Goal: Task Accomplishment & Management: Use online tool/utility

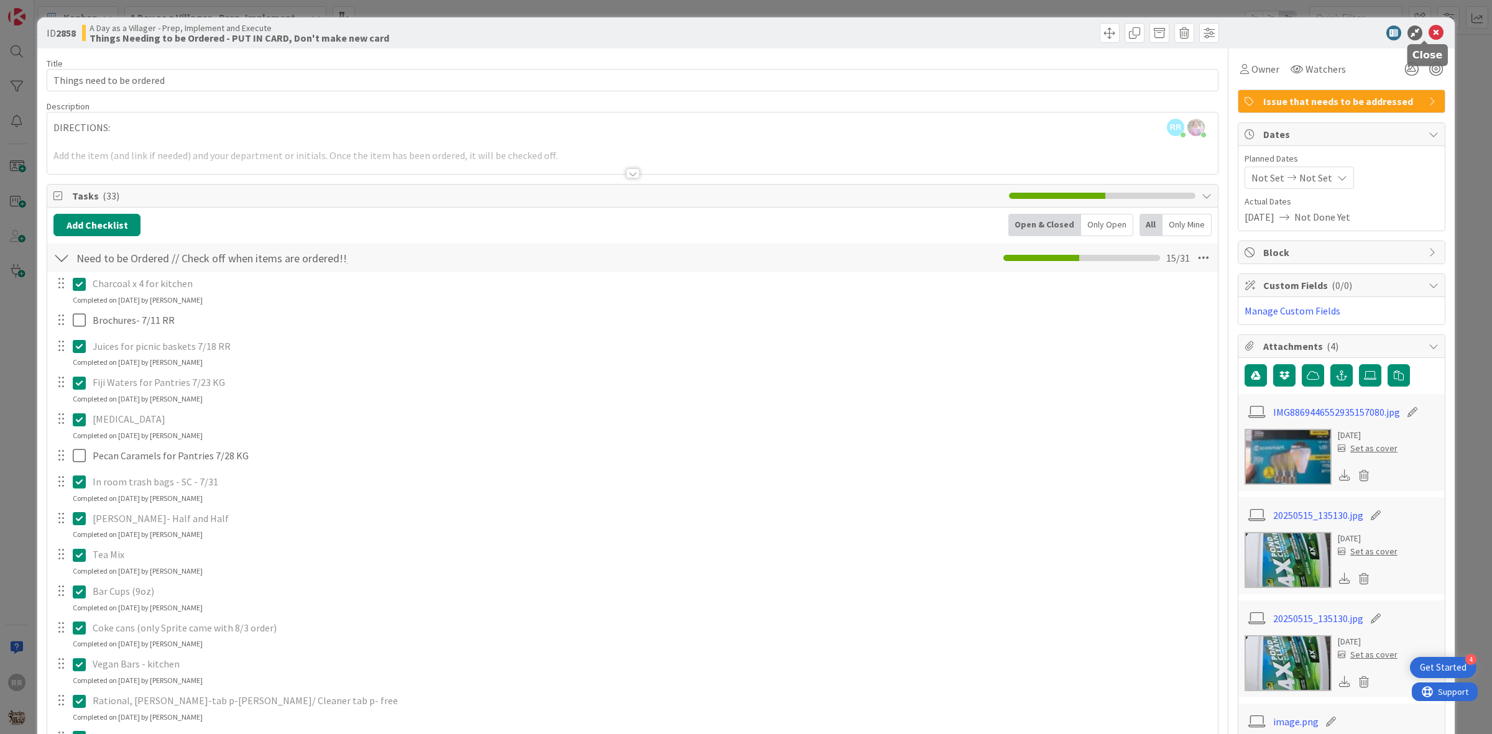
click at [1429, 32] on icon at bounding box center [1436, 32] width 15 height 15
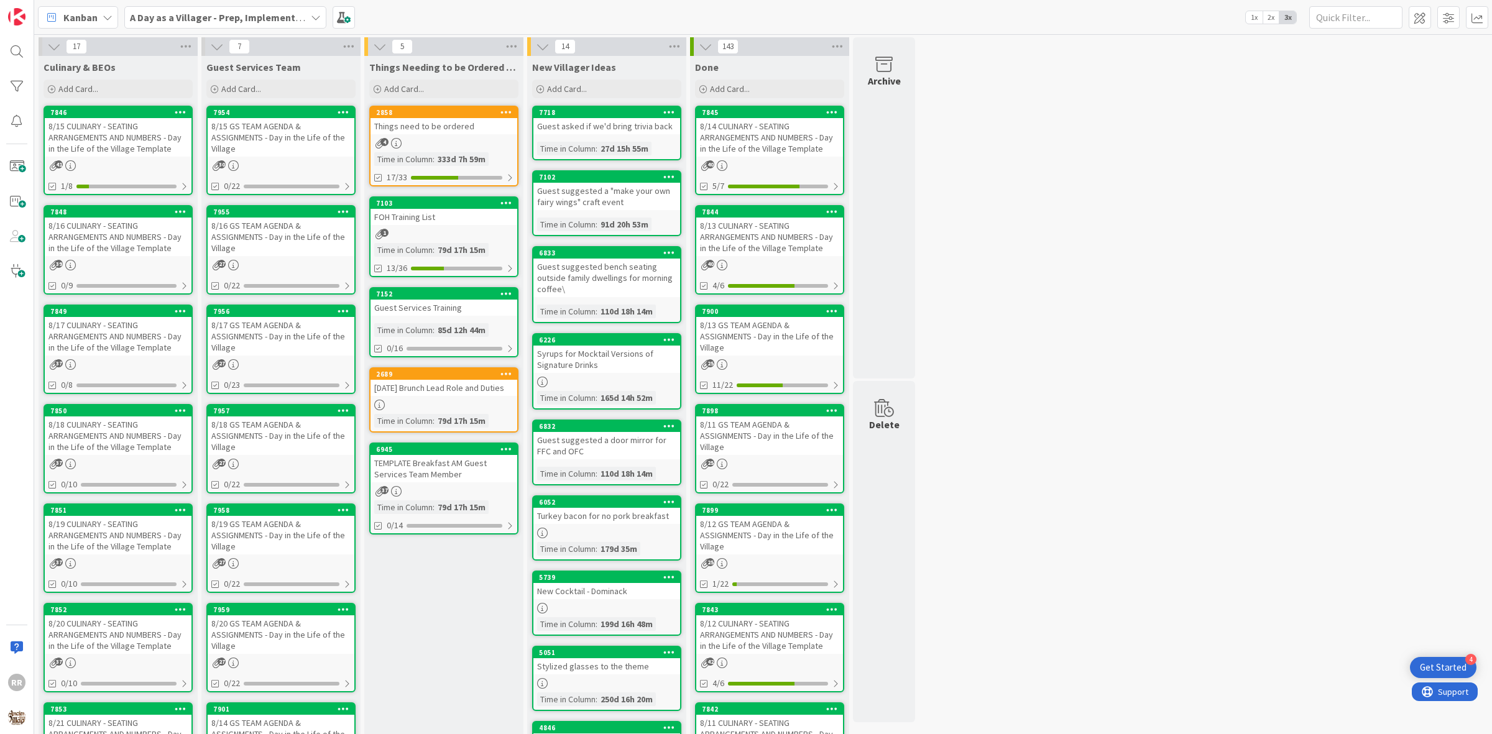
click at [281, 145] on div "8/15 GS TEAM AGENDA & ASSIGNMENTS - Day in the Life of the Village" at bounding box center [281, 137] width 147 height 39
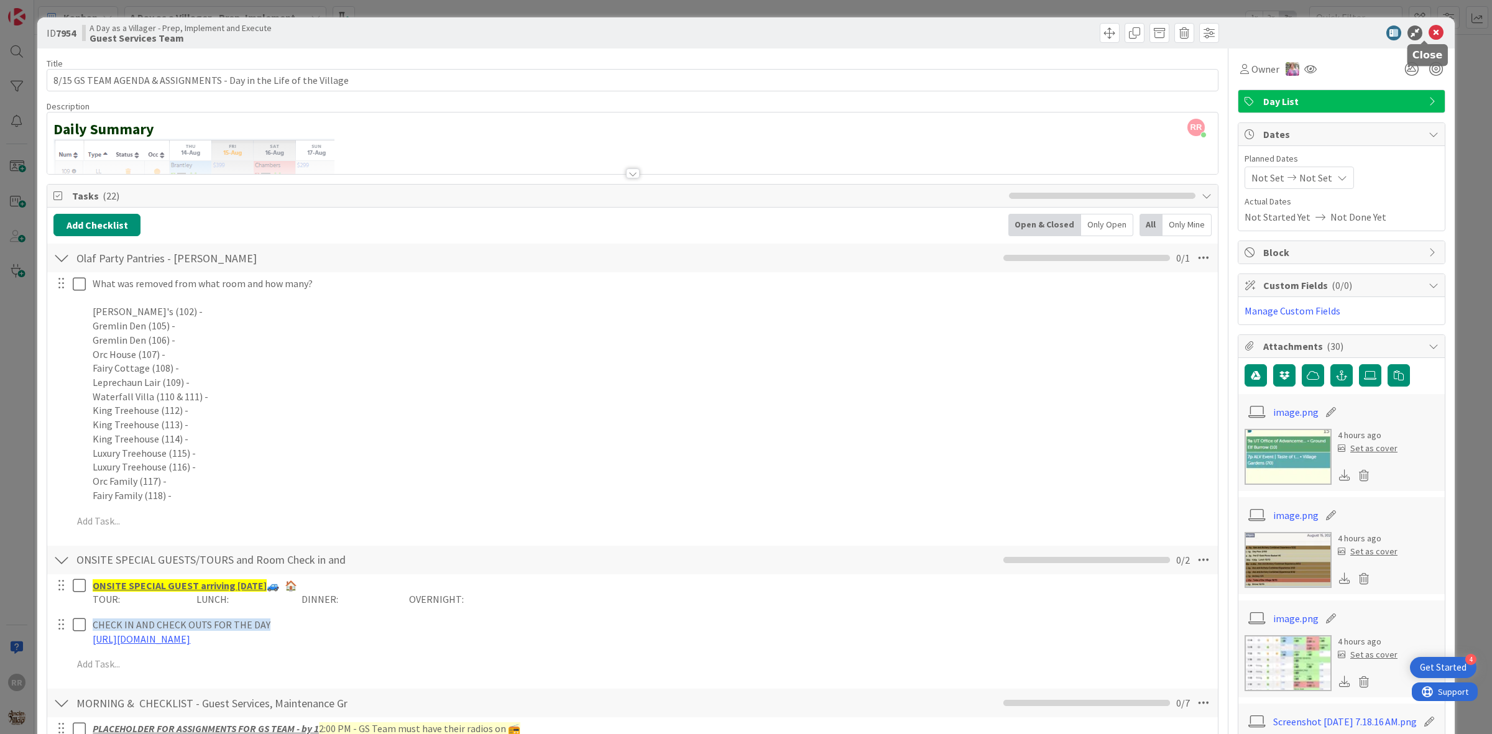
click at [1429, 38] on icon at bounding box center [1436, 32] width 15 height 15
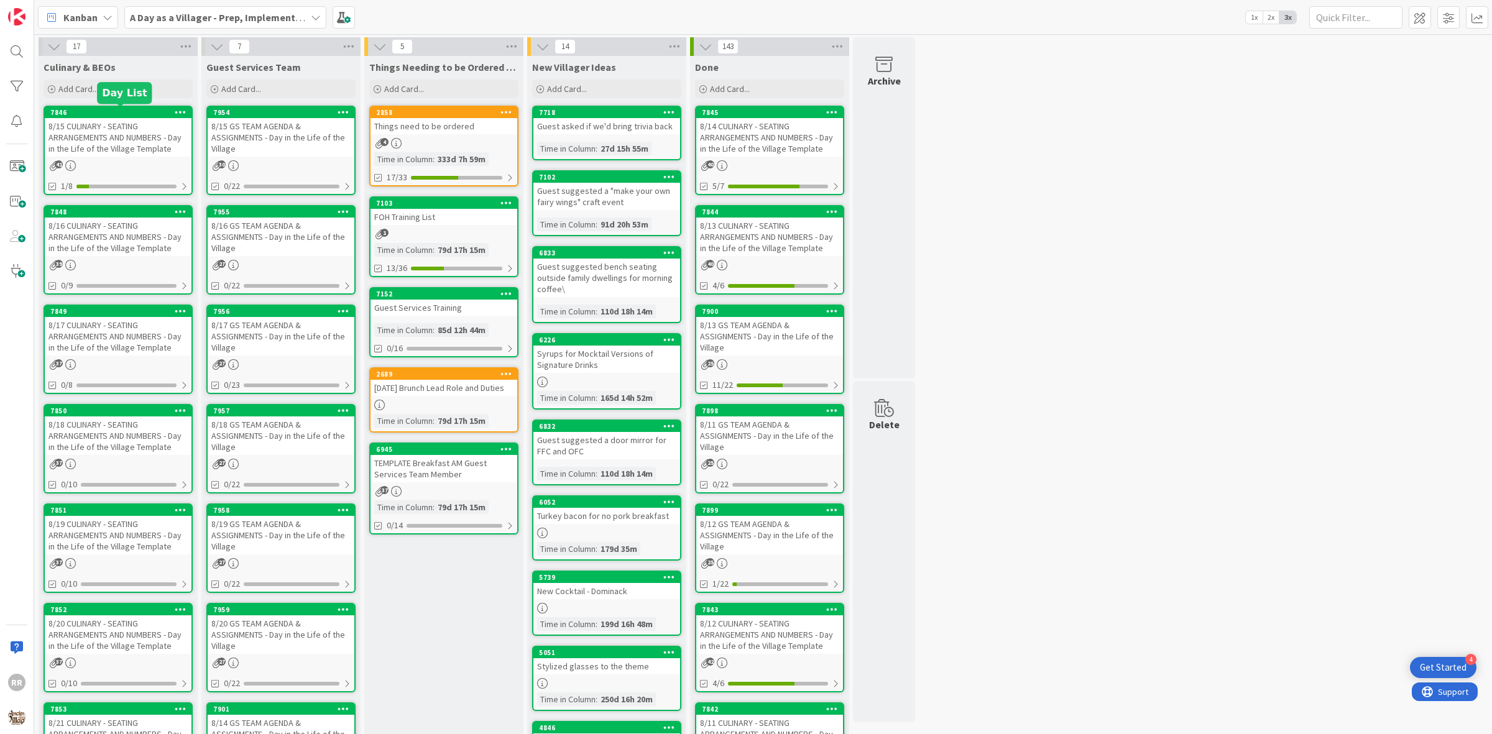
click at [144, 159] on link "7846 8/15 CULINARY - SEATING ARRANGEMENTS AND NUMBERS - Day in the Life of the …" at bounding box center [118, 151] width 149 height 90
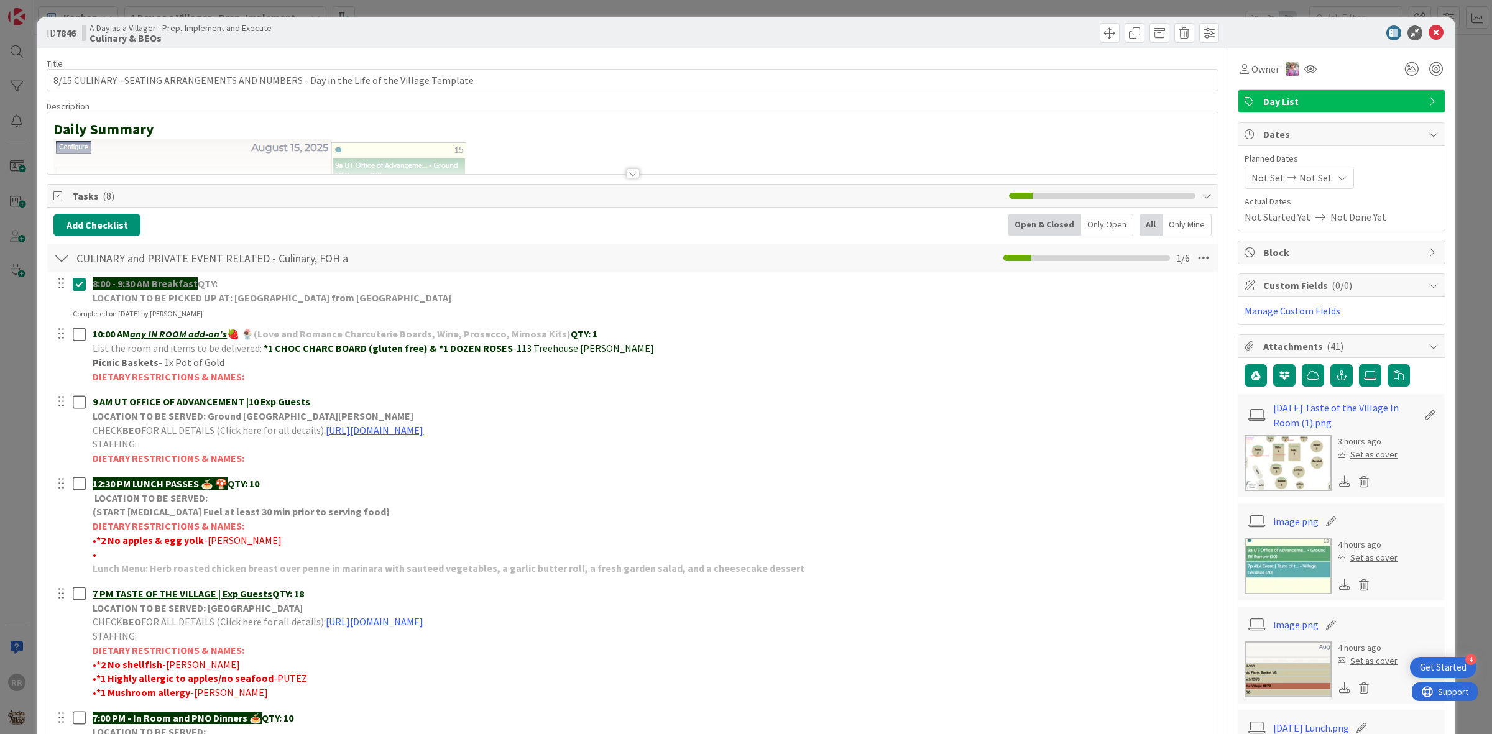
click at [1284, 454] on img at bounding box center [1288, 463] width 87 height 56
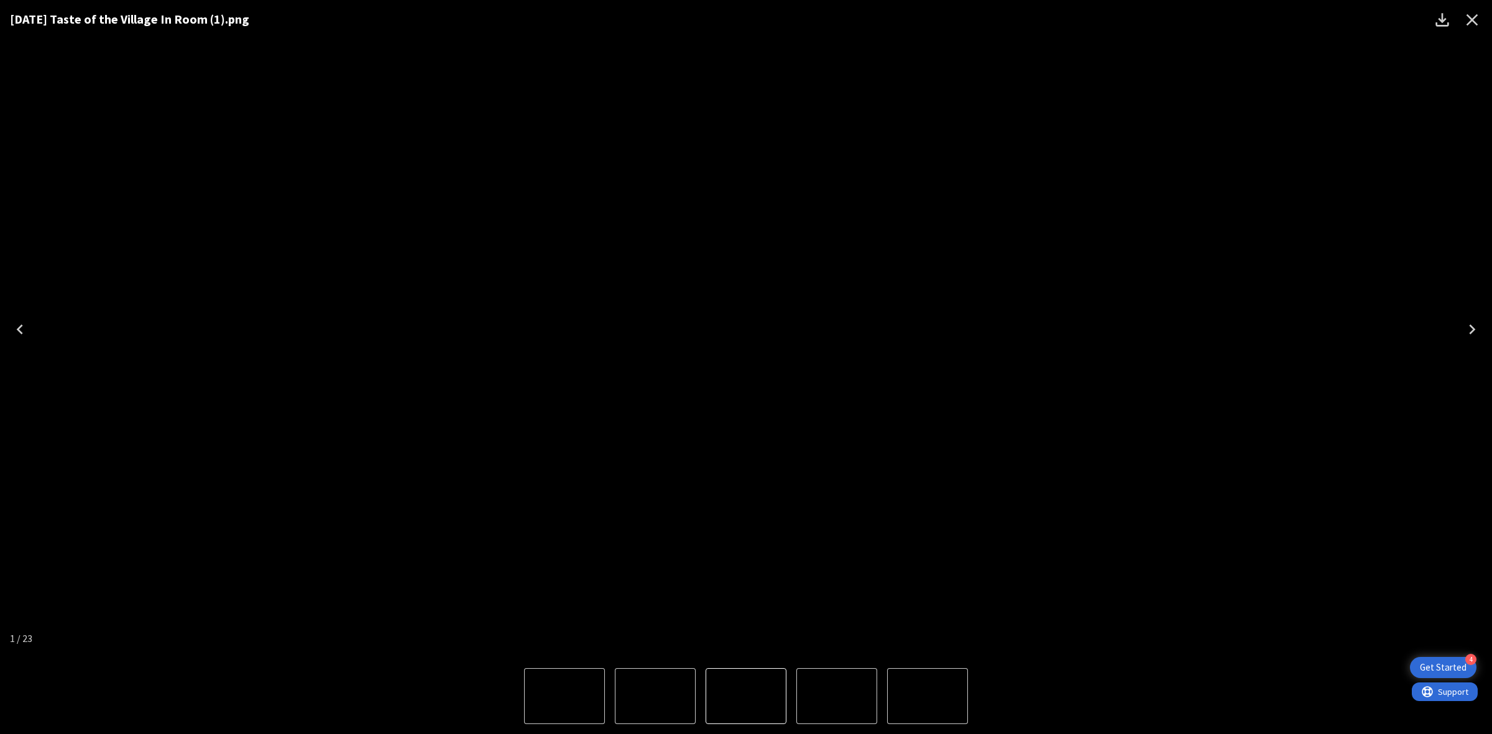
click at [1471, 10] on icon "Close" at bounding box center [1472, 20] width 20 height 20
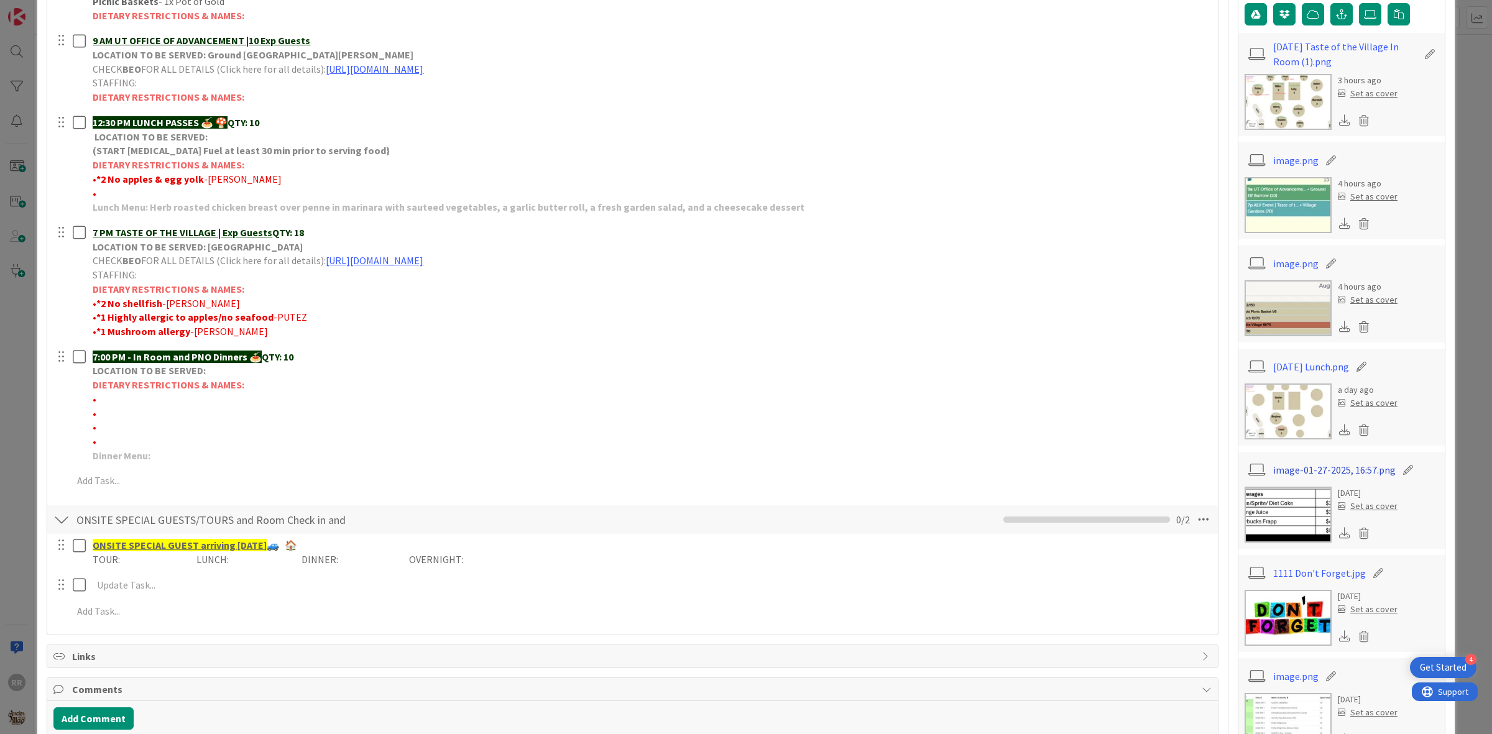
scroll to position [389, 0]
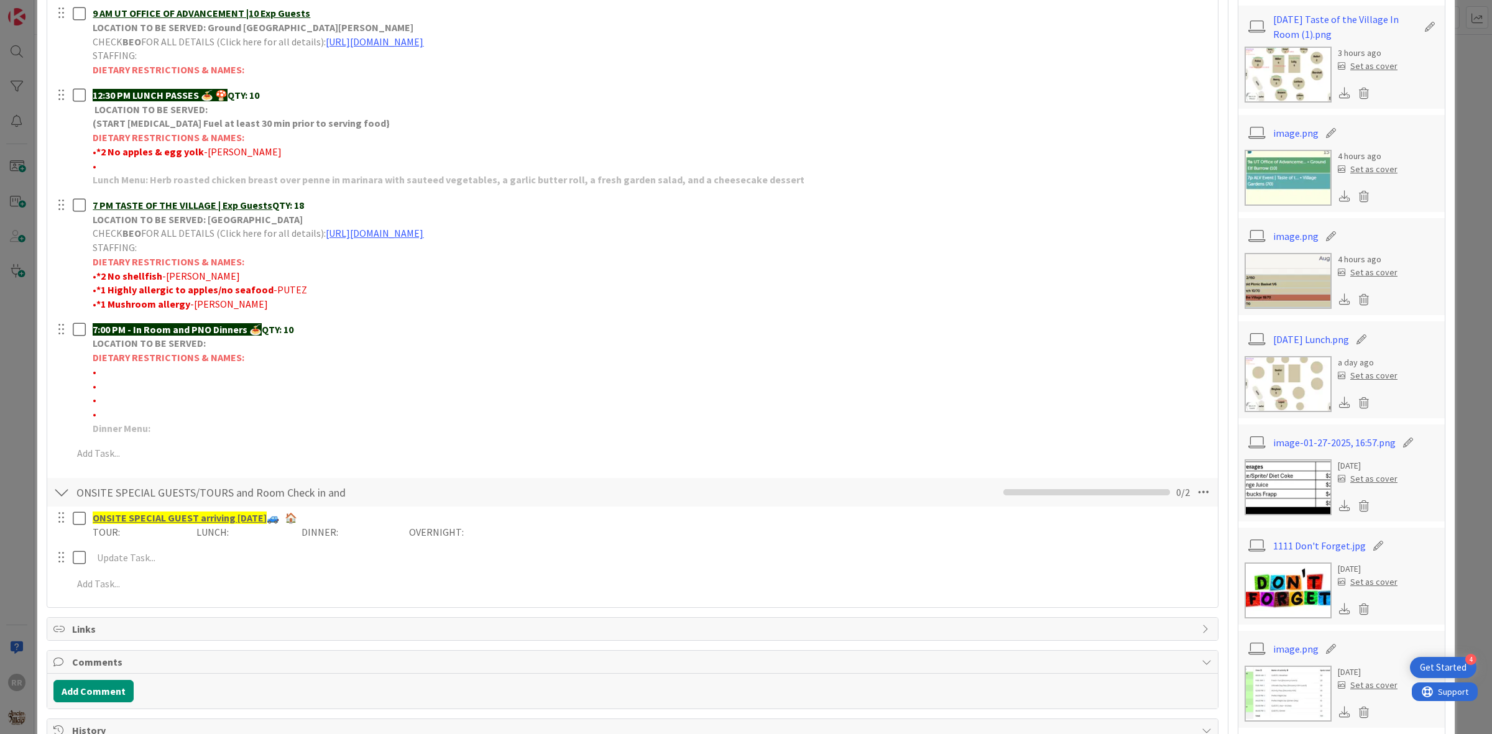
click at [1309, 395] on img at bounding box center [1288, 384] width 87 height 56
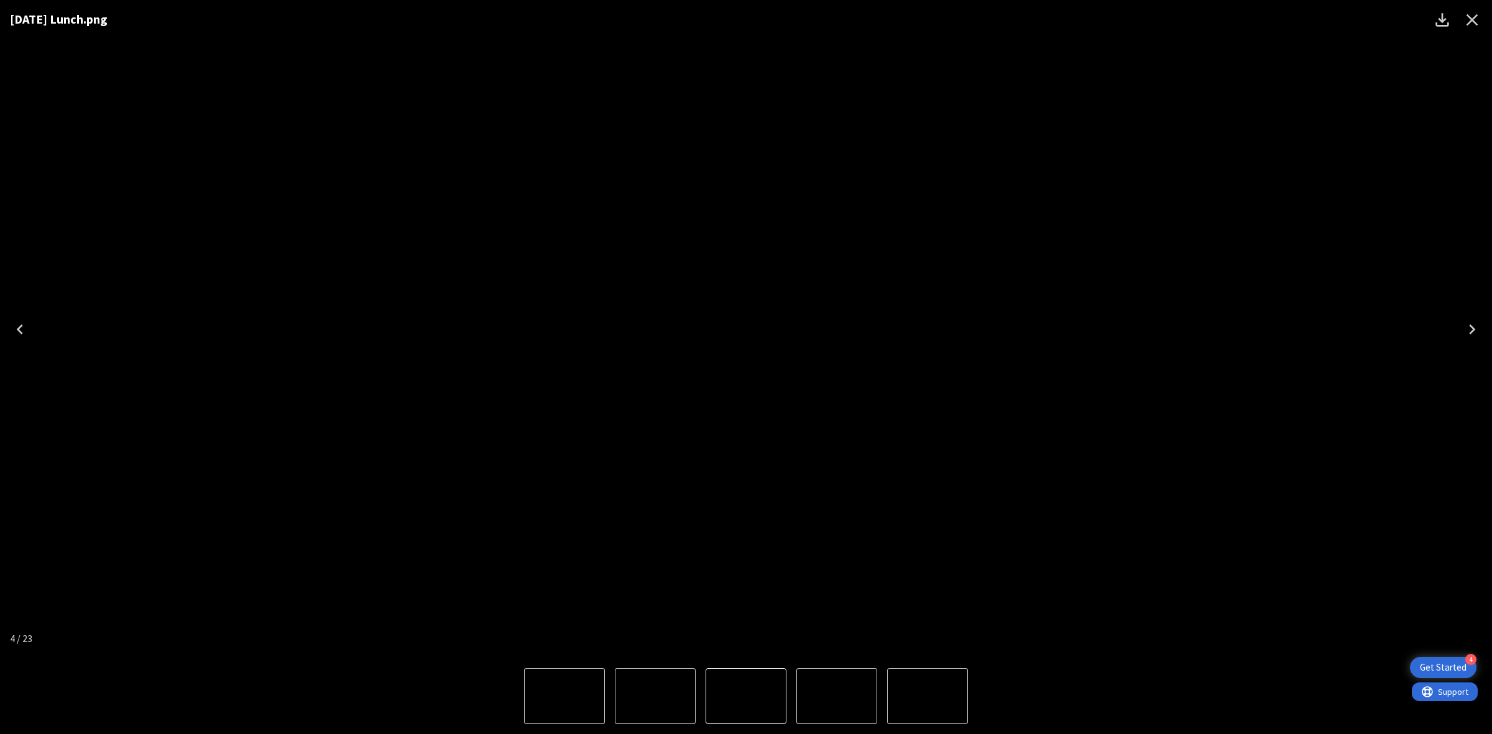
click at [1469, 19] on icon "Close" at bounding box center [1472, 20] width 20 height 20
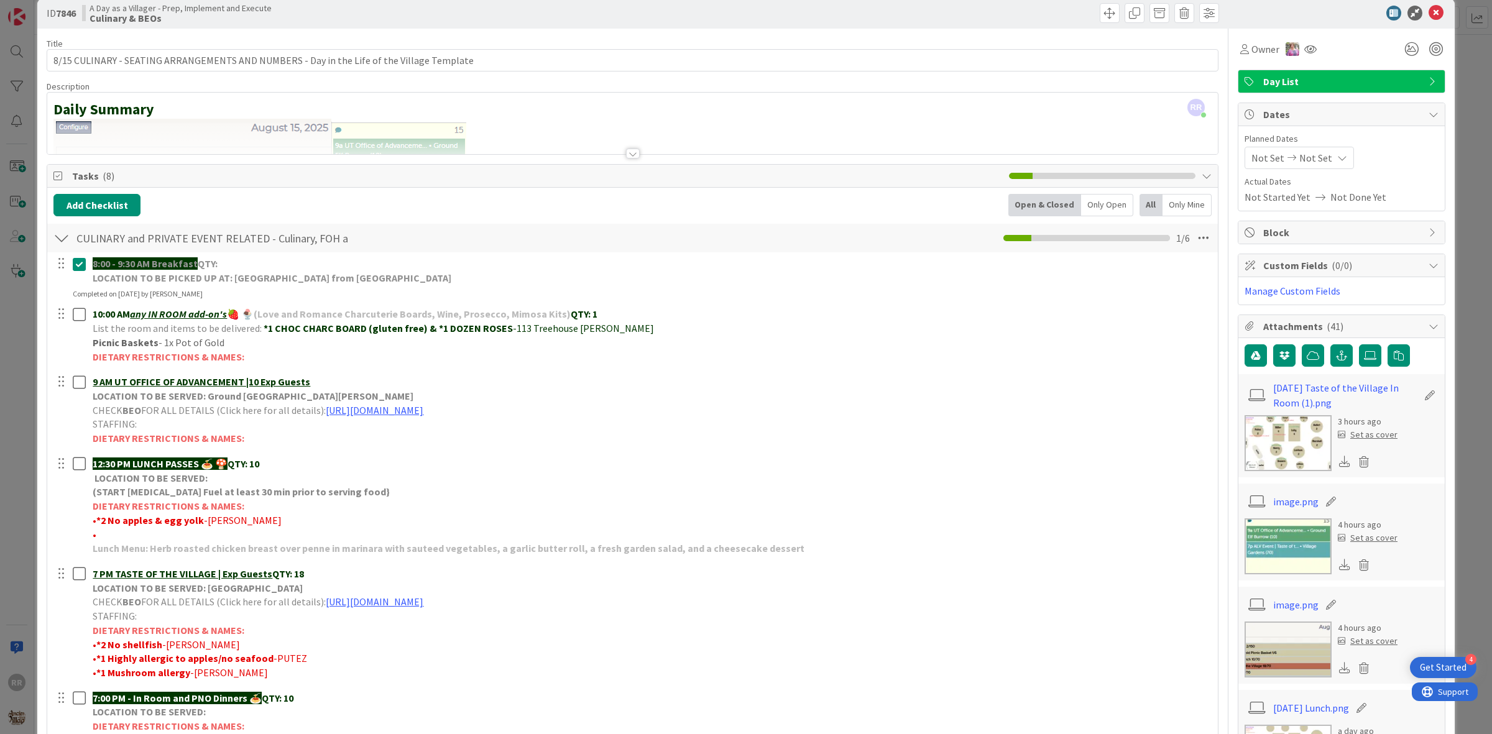
scroll to position [0, 0]
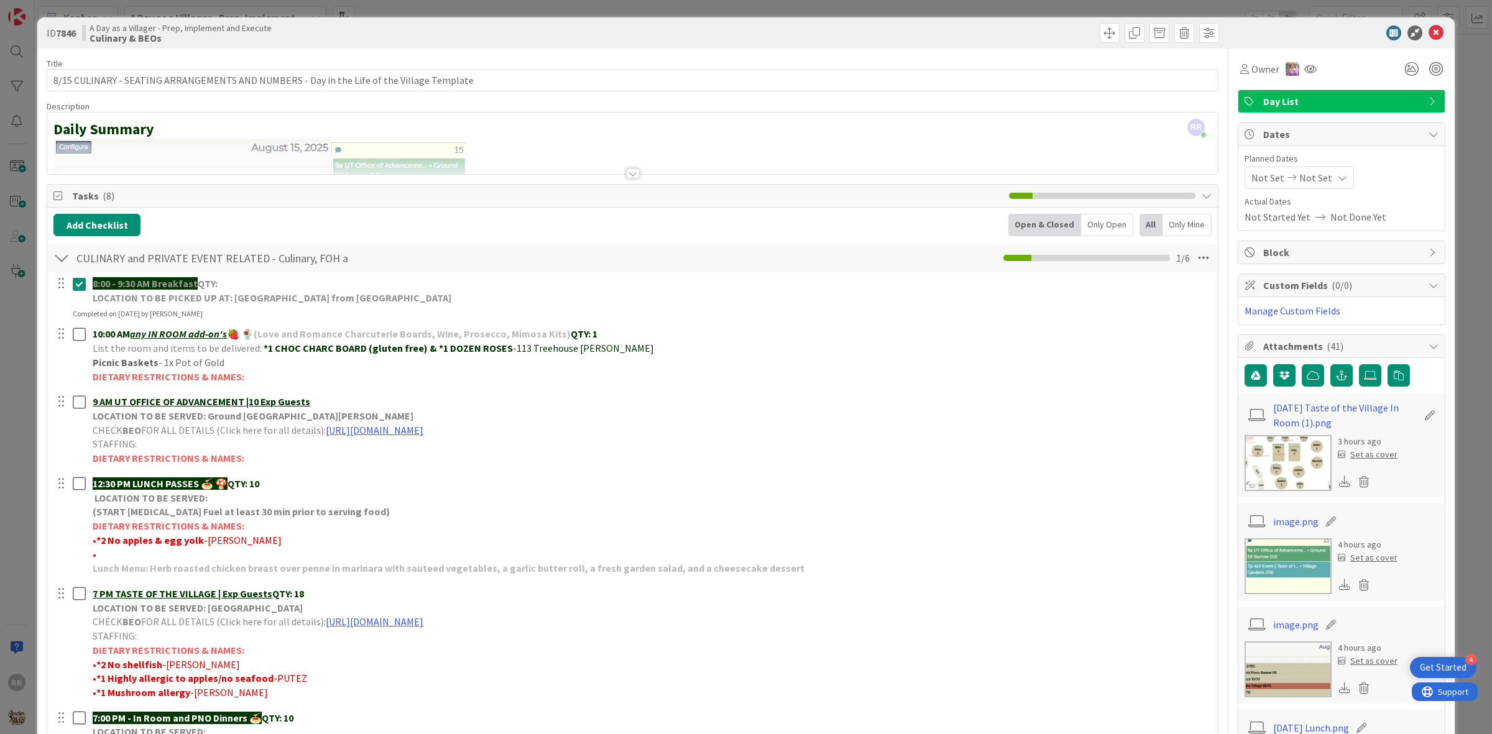
click at [1420, 40] on div "ID 7846 A Day as a Villager - Prep, Implement and Execute Culinary & BEOs" at bounding box center [745, 32] width 1417 height 31
click at [1429, 35] on icon at bounding box center [1436, 32] width 15 height 15
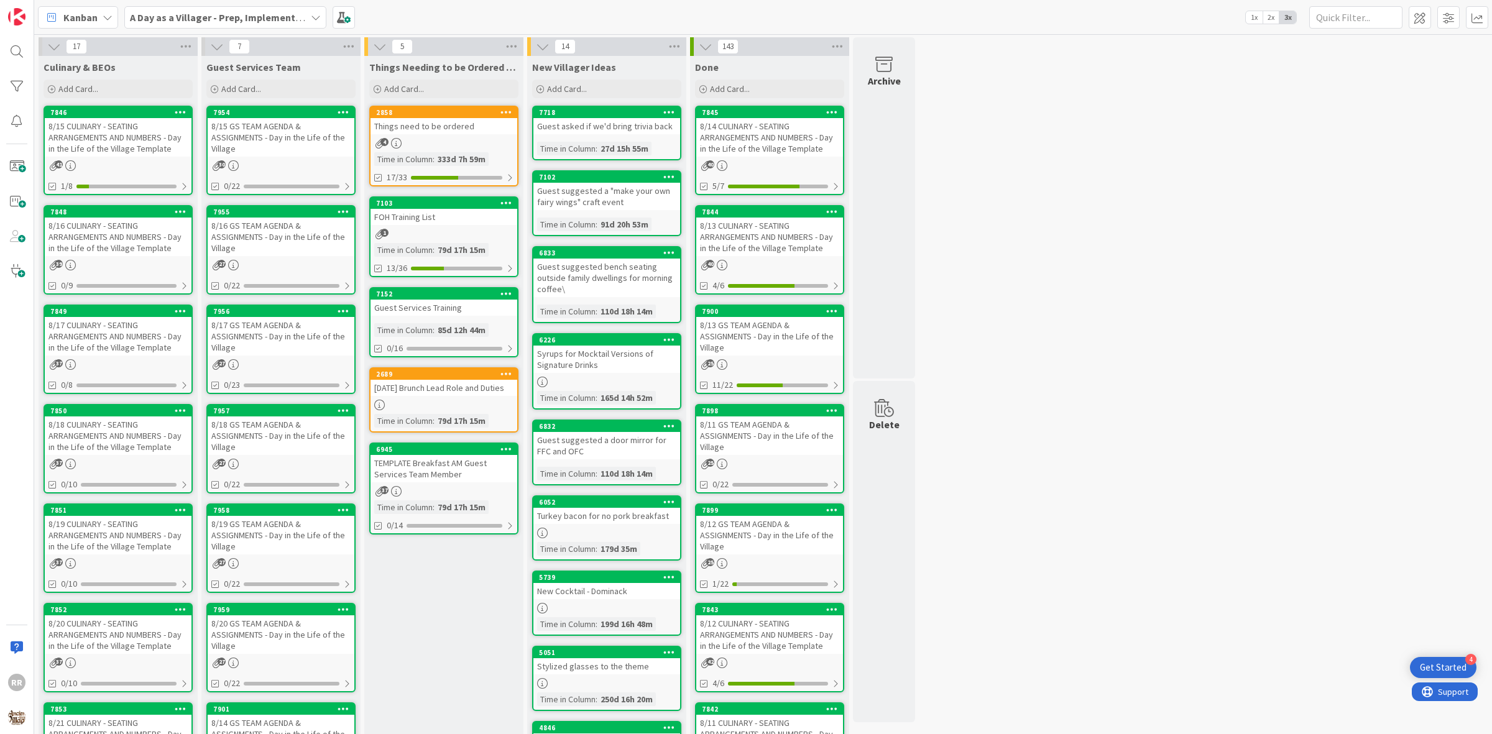
click at [284, 160] on div "30" at bounding box center [281, 165] width 147 height 11
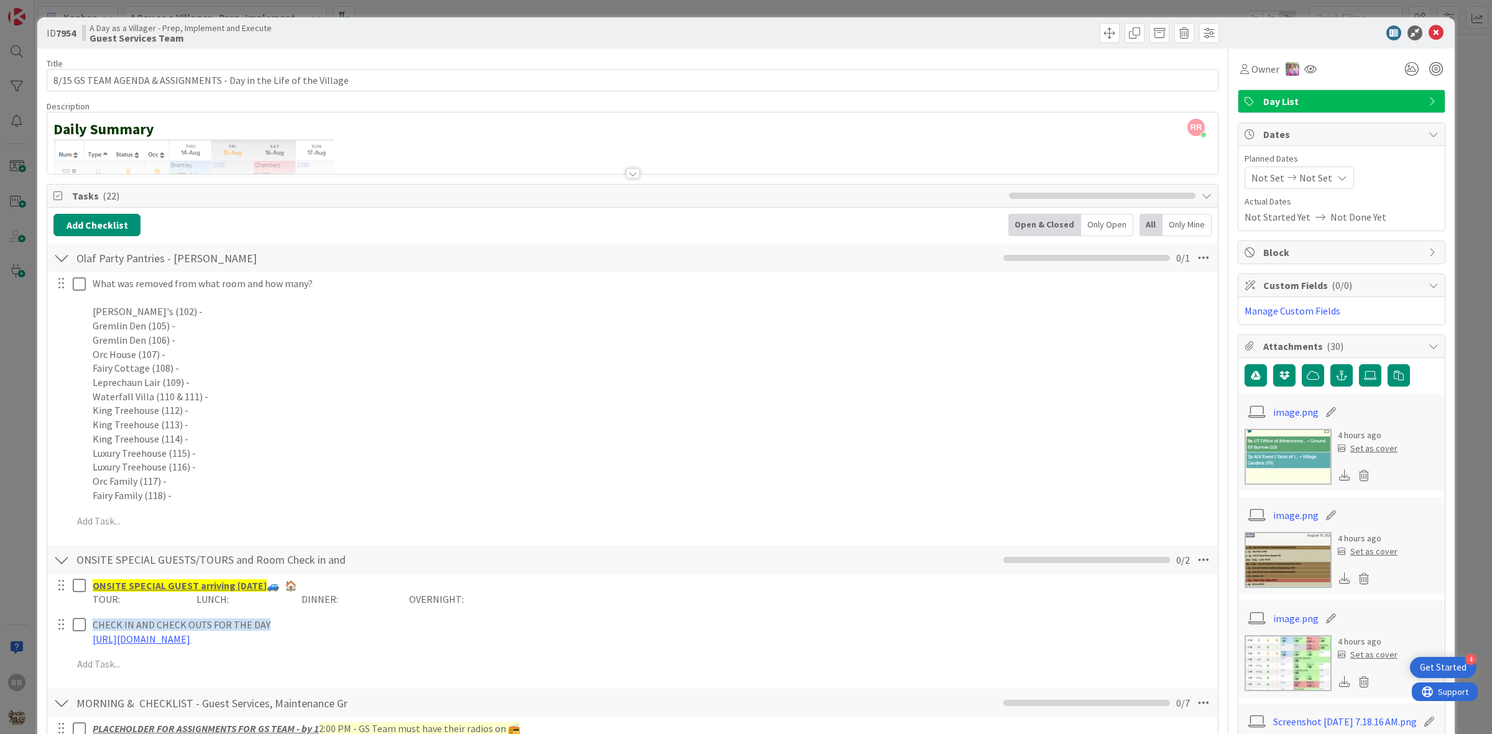
click at [1429, 32] on icon at bounding box center [1436, 32] width 15 height 15
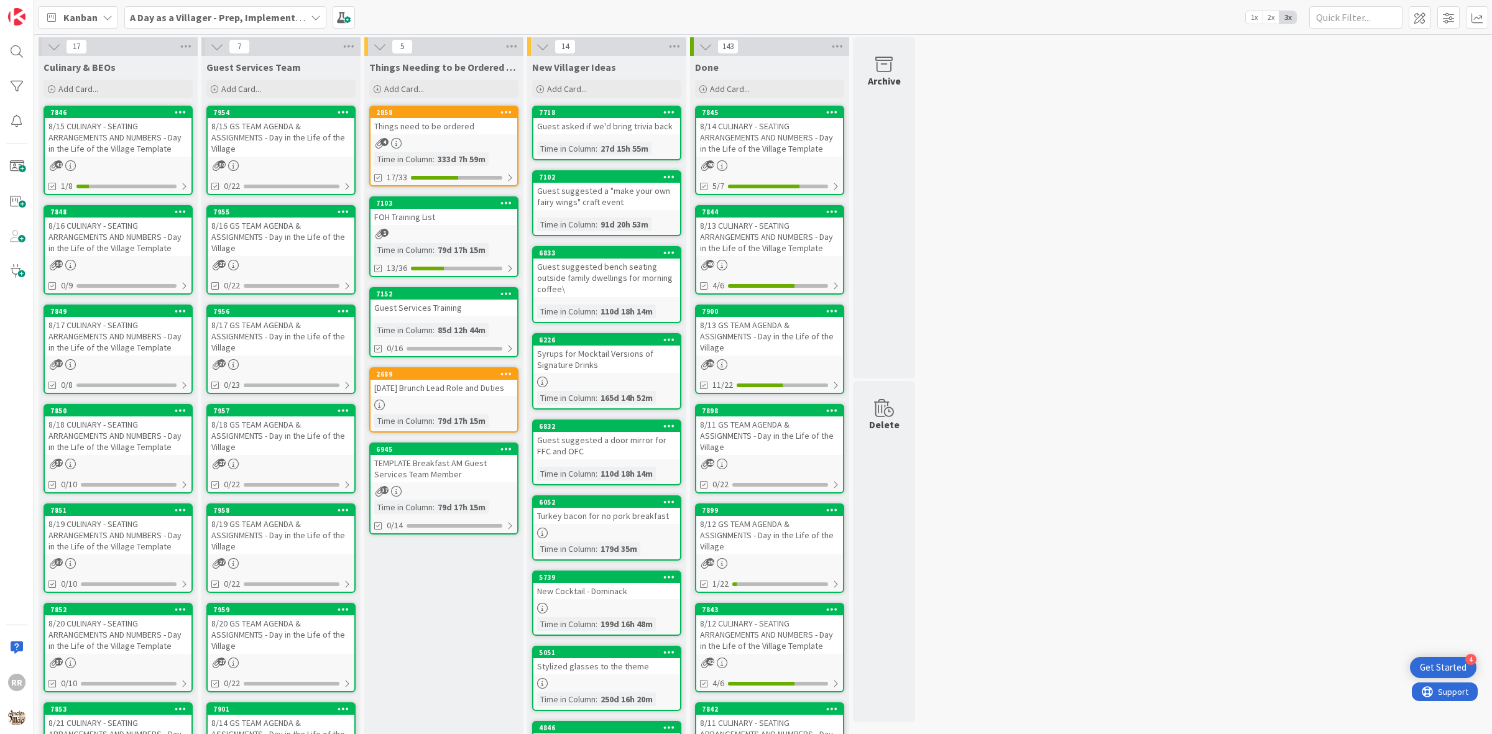
click at [449, 148] on link "2858 Things need to be ordered 4 Time in [GEOGRAPHIC_DATA] : 333d 7h 59m 17/33" at bounding box center [443, 146] width 149 height 81
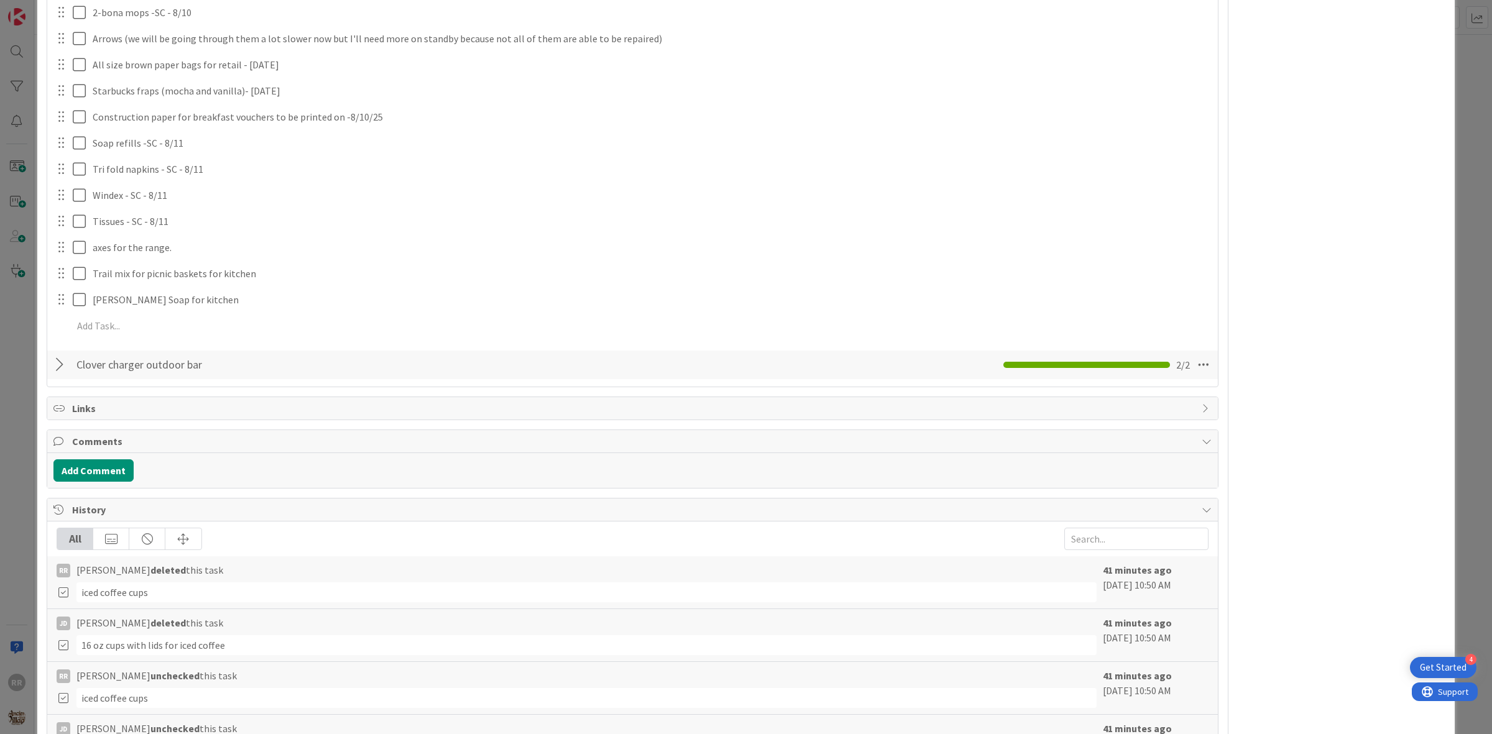
scroll to position [932, 0]
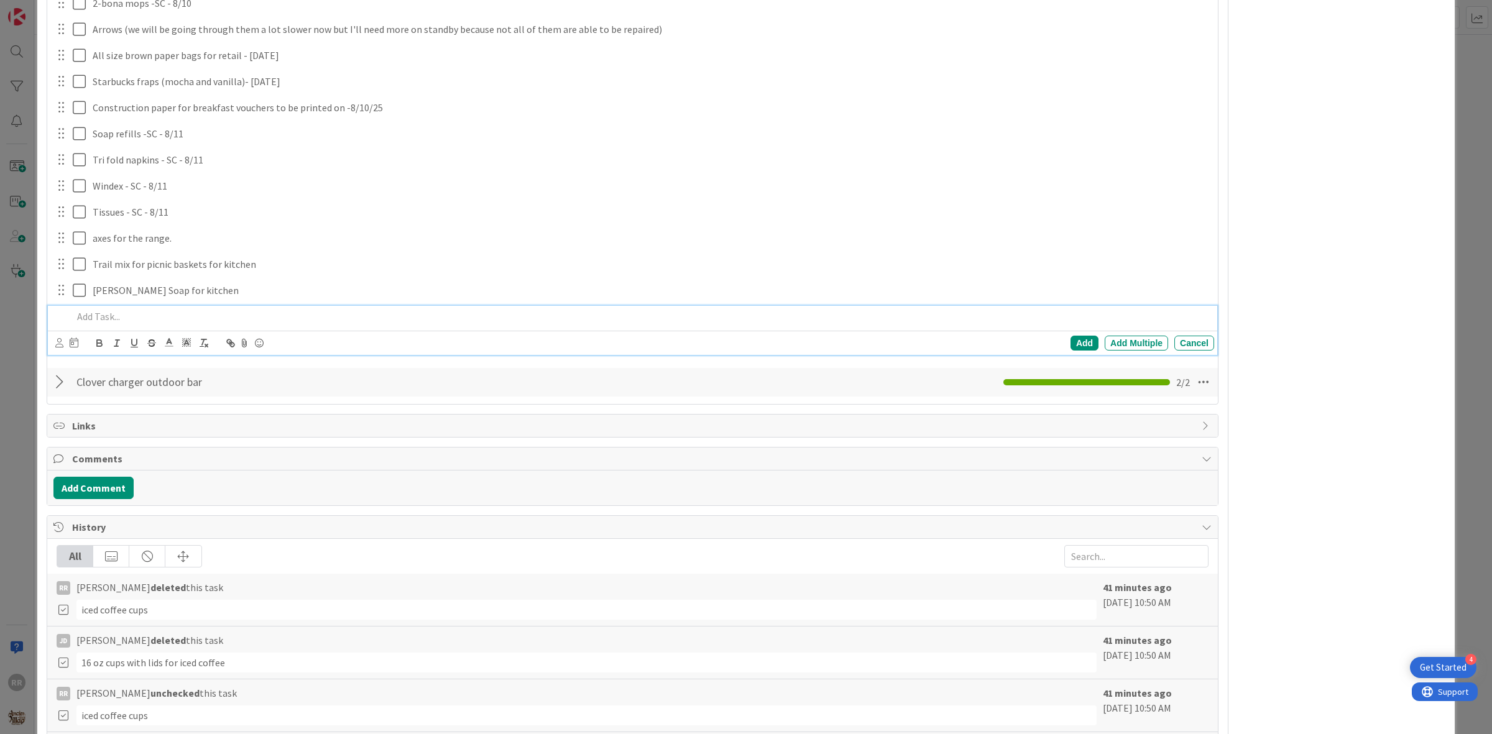
click at [144, 312] on p at bounding box center [641, 317] width 1136 height 14
click at [1070, 341] on div "Add" at bounding box center [1084, 343] width 28 height 15
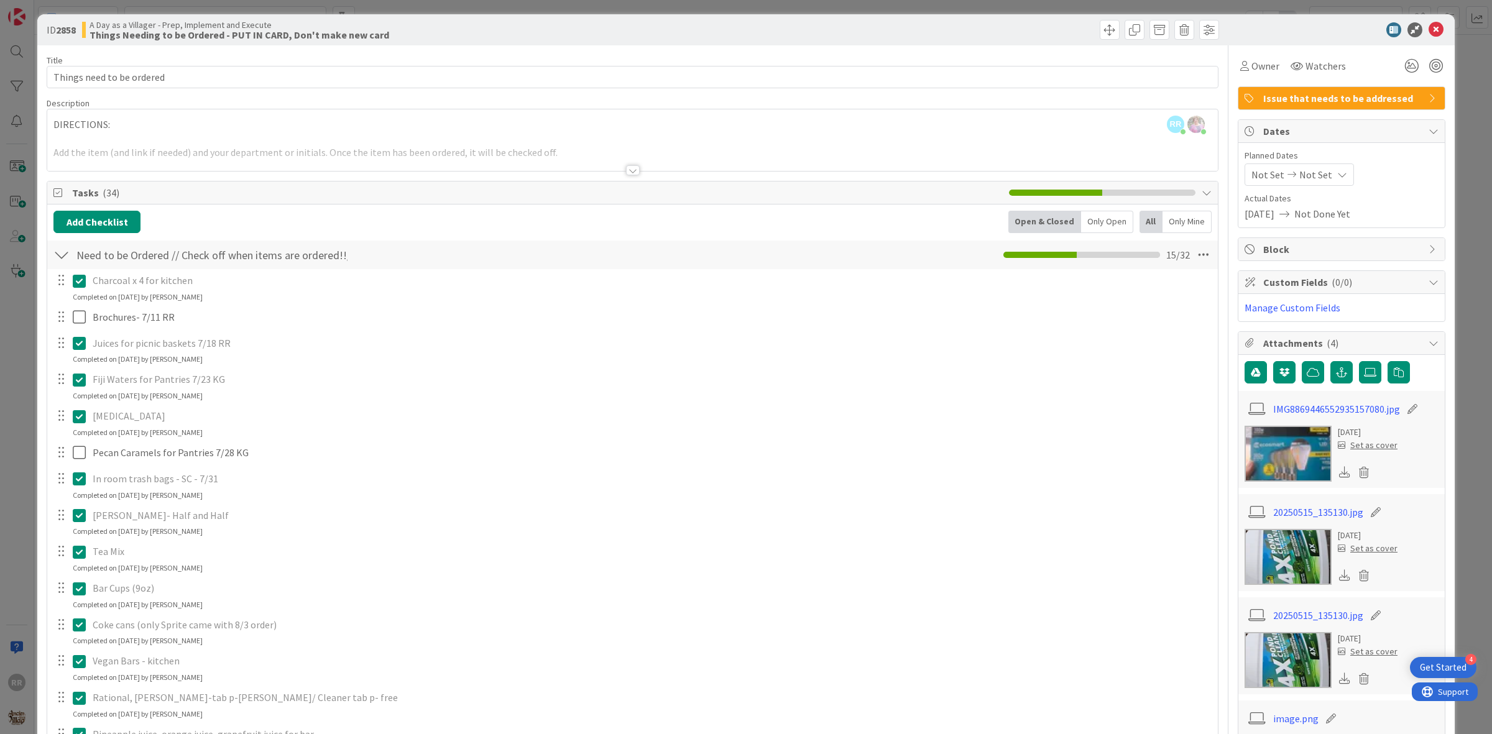
scroll to position [0, 0]
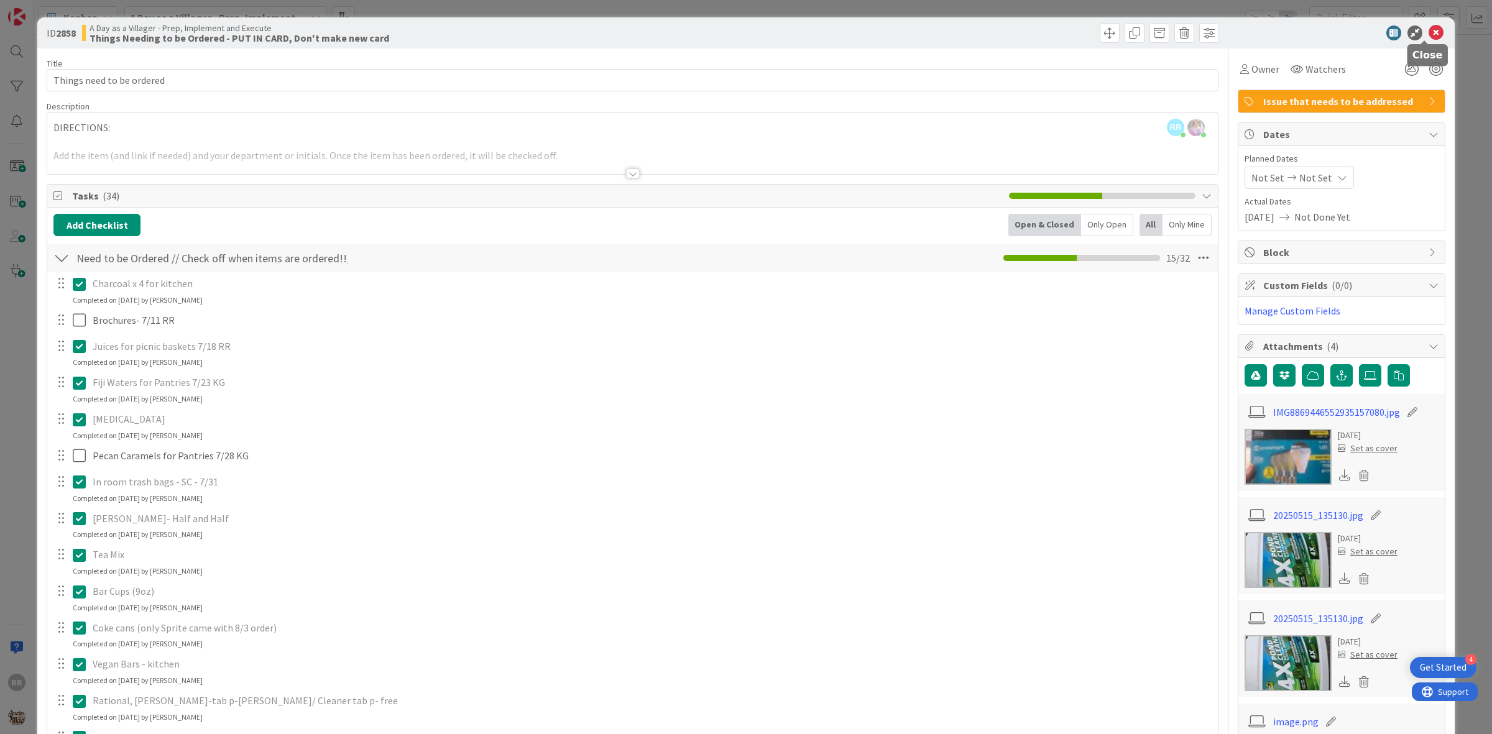
click at [1429, 38] on icon at bounding box center [1436, 32] width 15 height 15
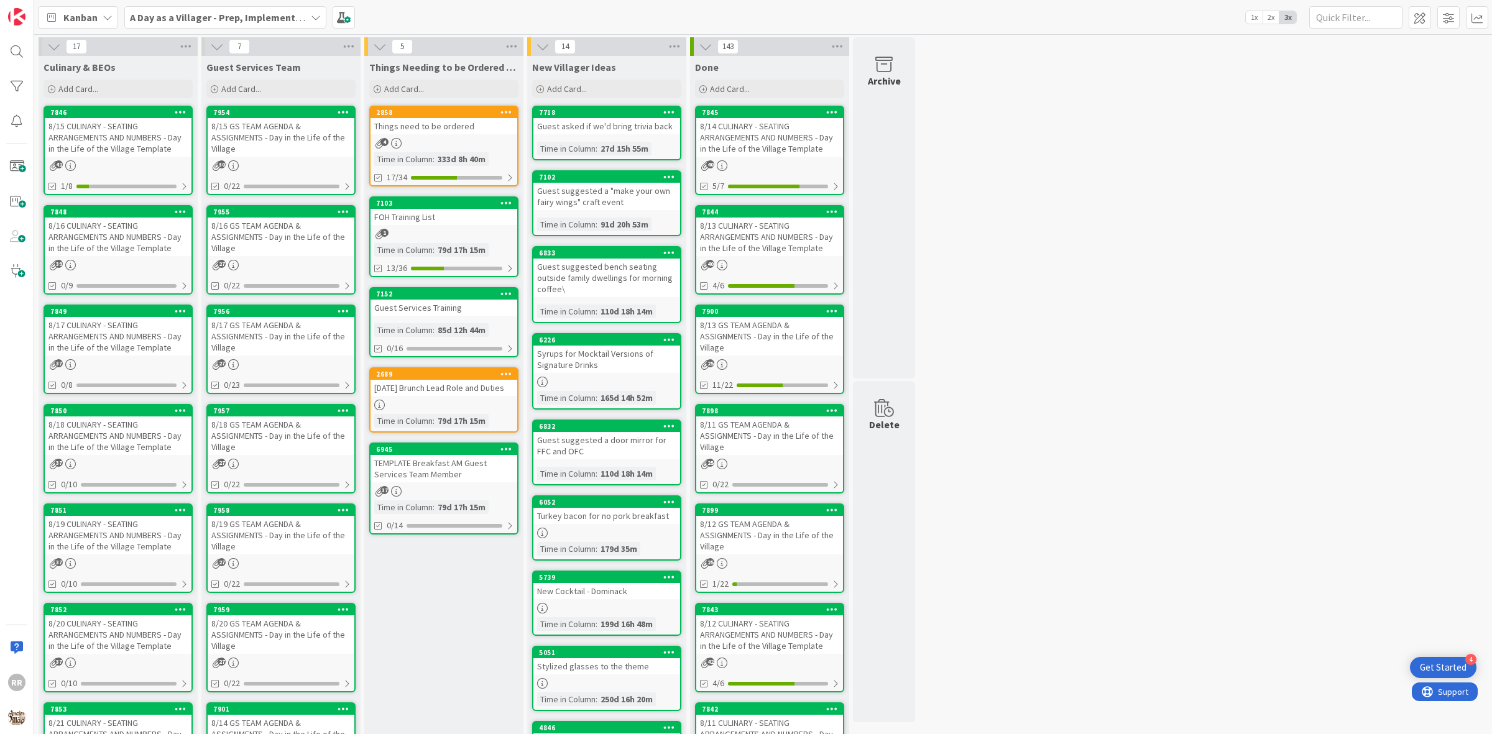
click at [98, 144] on div "8/15 CULINARY - SEATING ARRANGEMENTS AND NUMBERS - Day in the Life of the Villa…" at bounding box center [118, 137] width 147 height 39
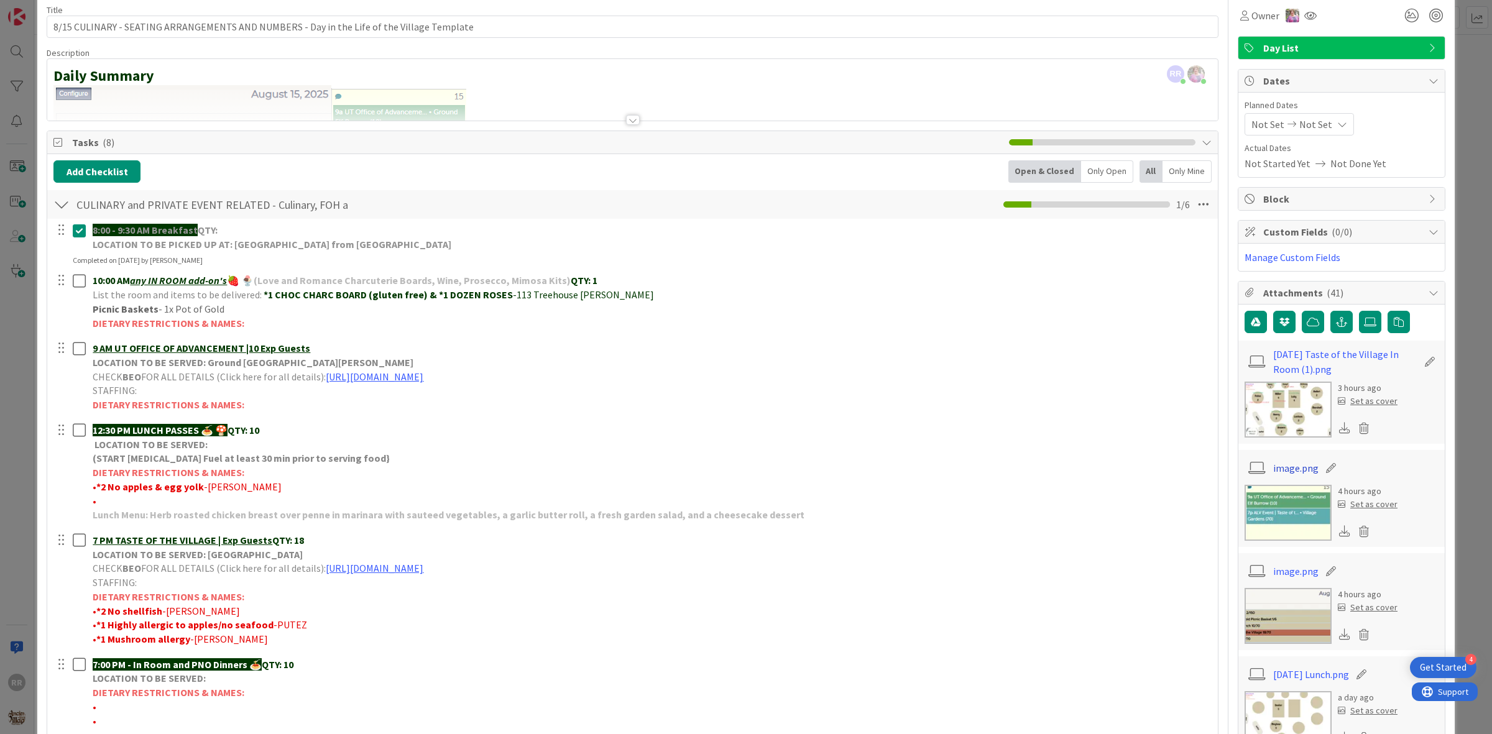
scroll to position [78, 0]
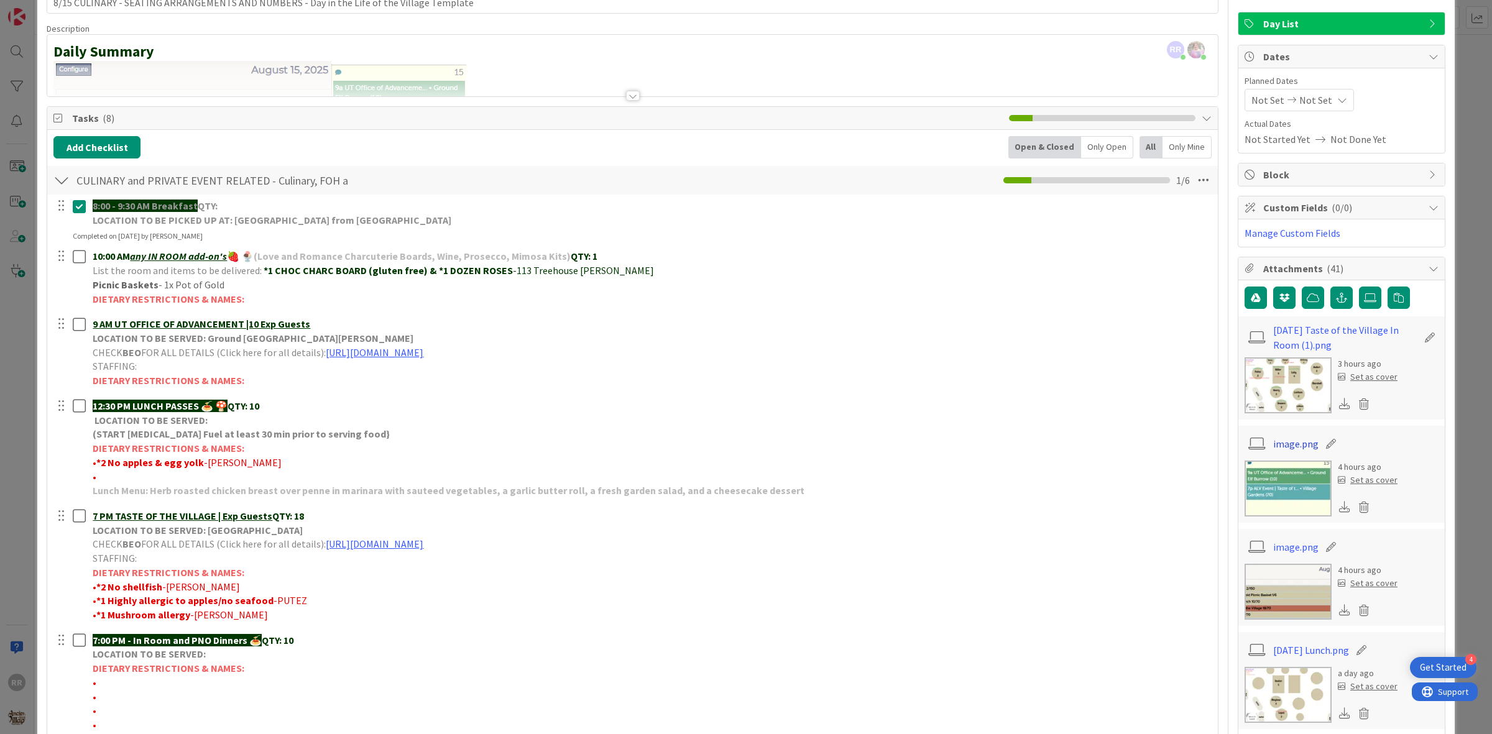
click at [1276, 441] on link "image.png" at bounding box center [1295, 443] width 45 height 15
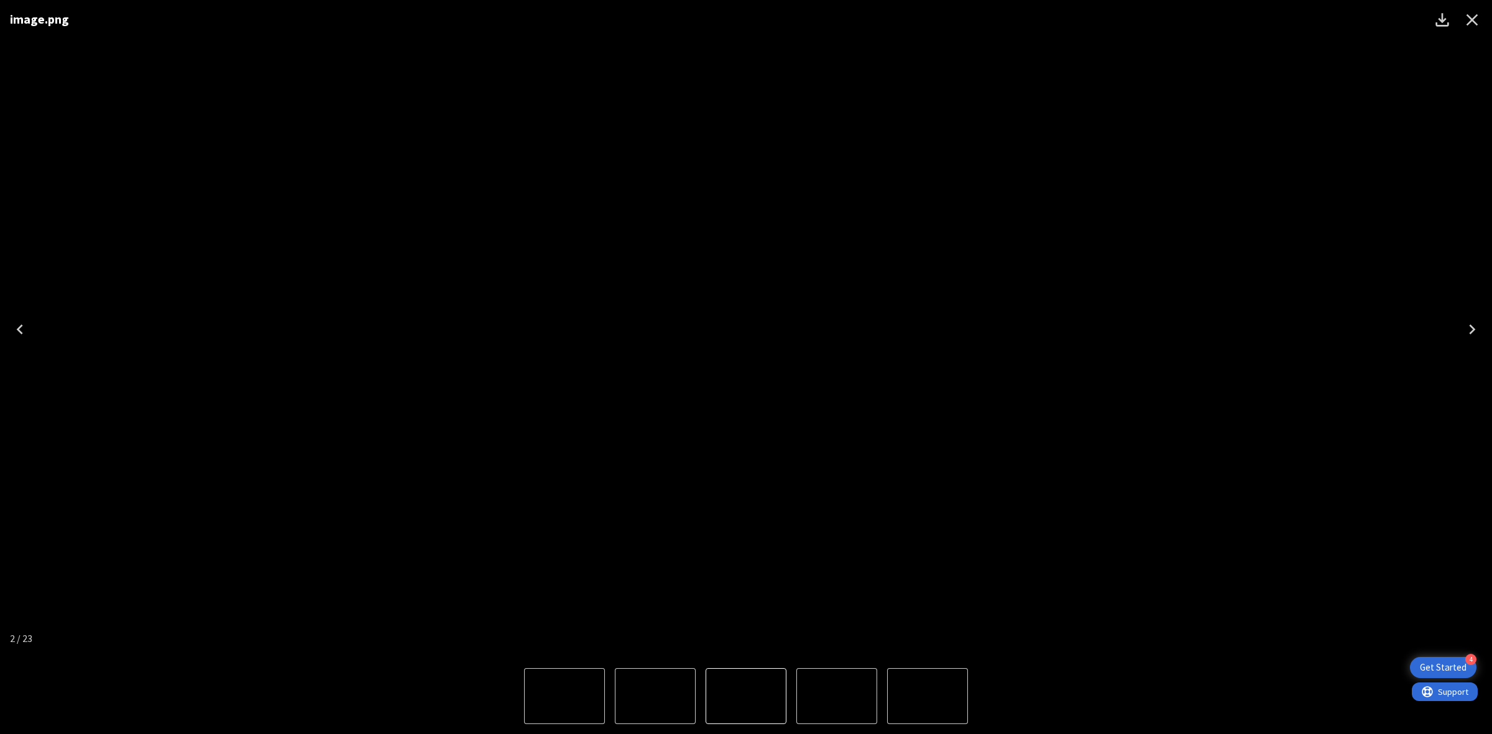
drag, startPoint x: 1475, startPoint y: 24, endPoint x: 1415, endPoint y: 178, distance: 165.7
click at [1475, 25] on icon "Close" at bounding box center [1472, 20] width 20 height 20
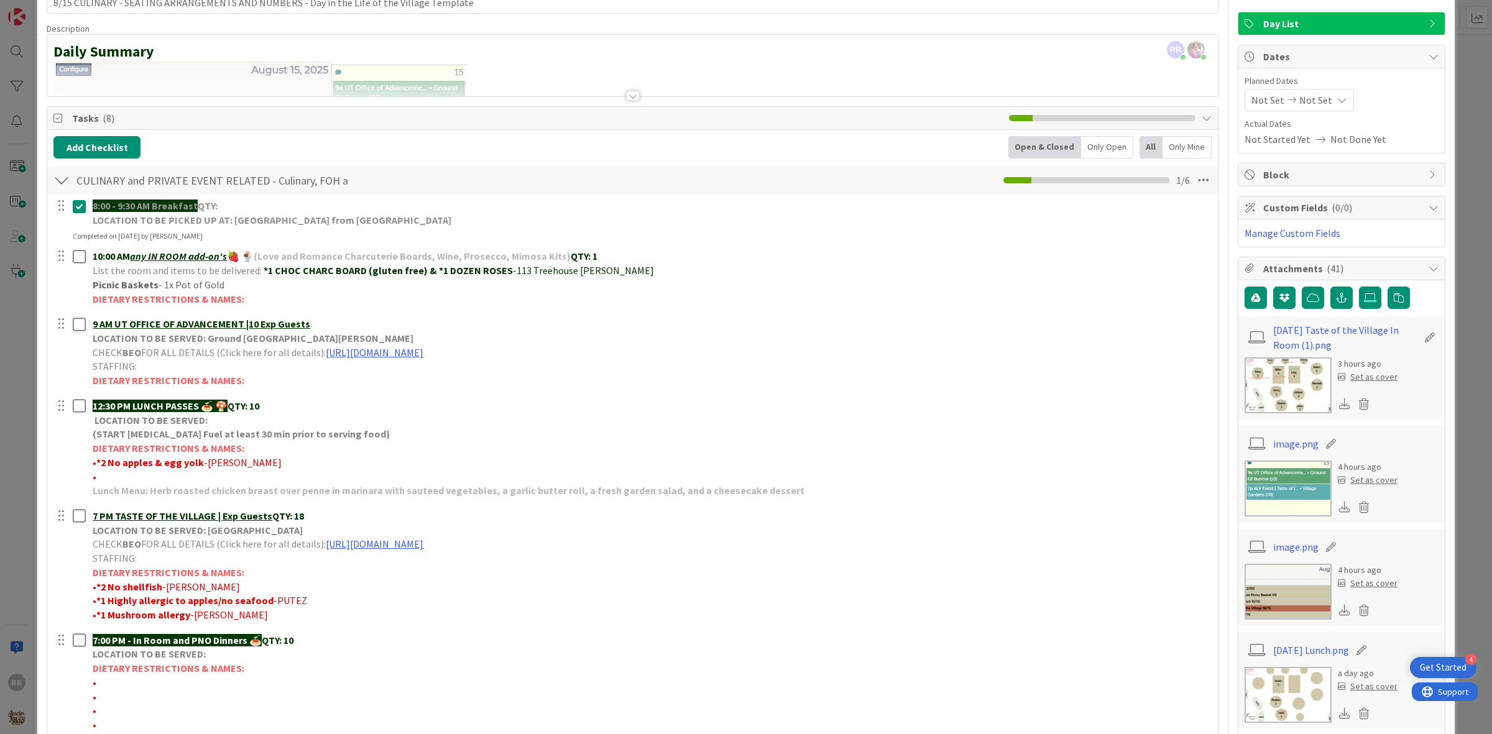
click at [1265, 383] on img at bounding box center [1288, 385] width 87 height 56
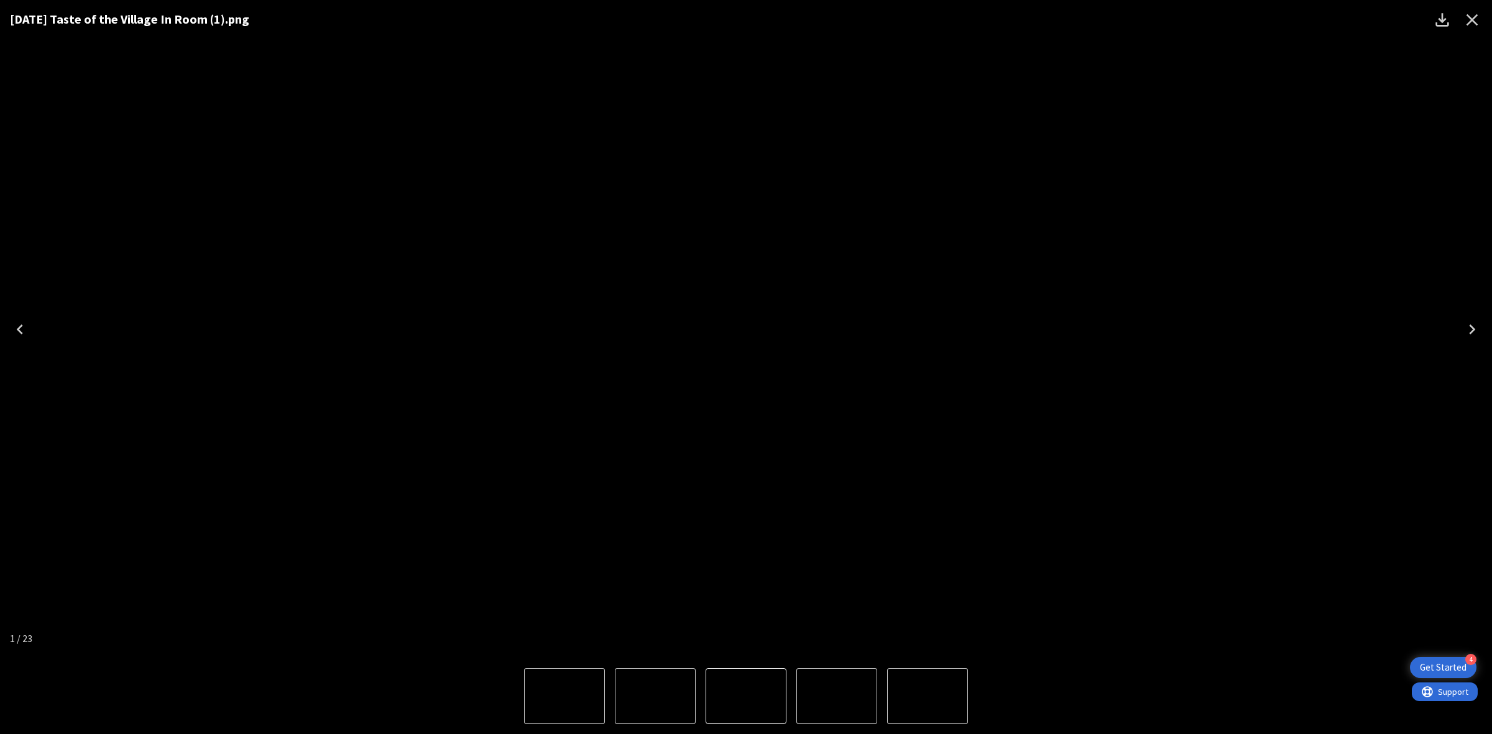
click at [1478, 19] on icon "Close" at bounding box center [1472, 20] width 20 height 20
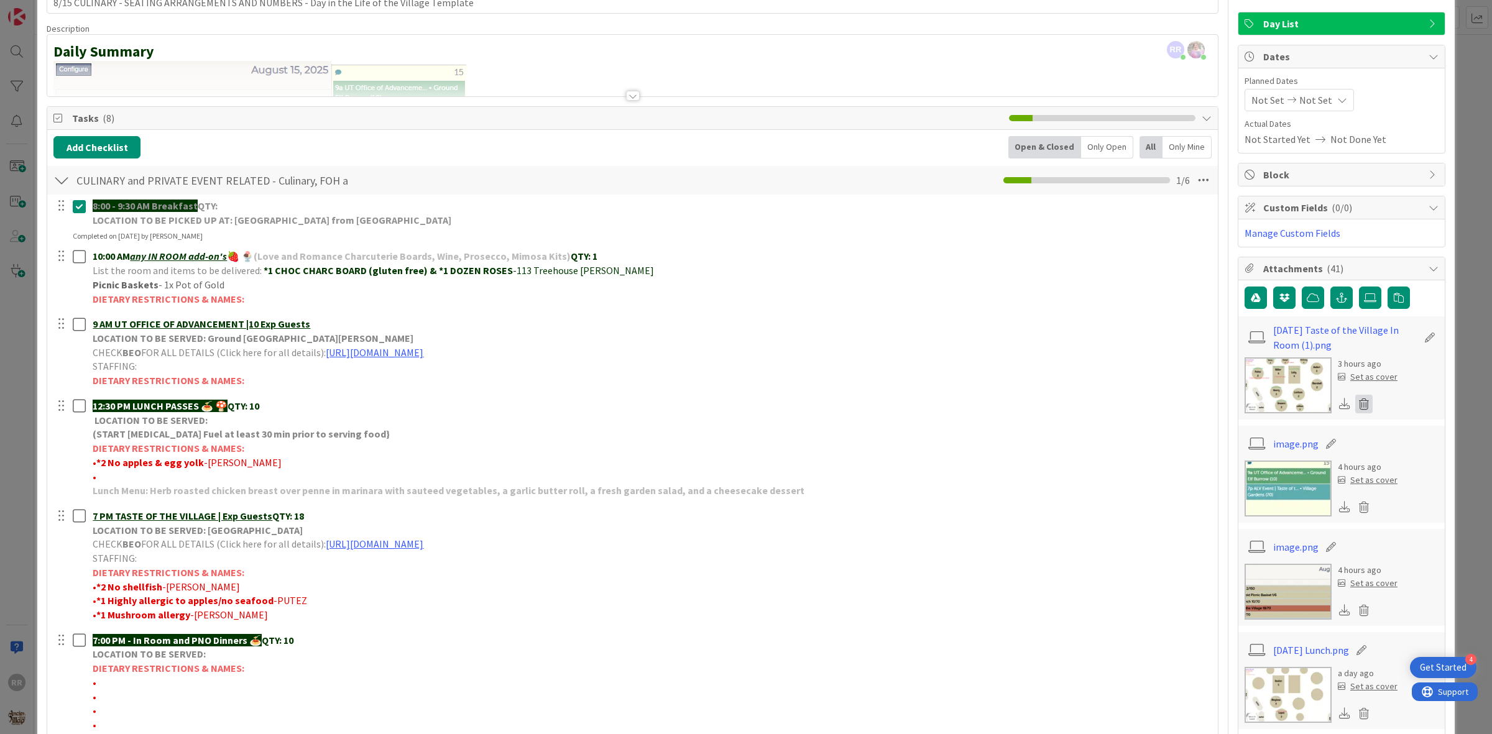
click at [1355, 408] on icon at bounding box center [1363, 404] width 17 height 19
click at [1227, 471] on button "Delete" at bounding box center [1248, 465] width 47 height 22
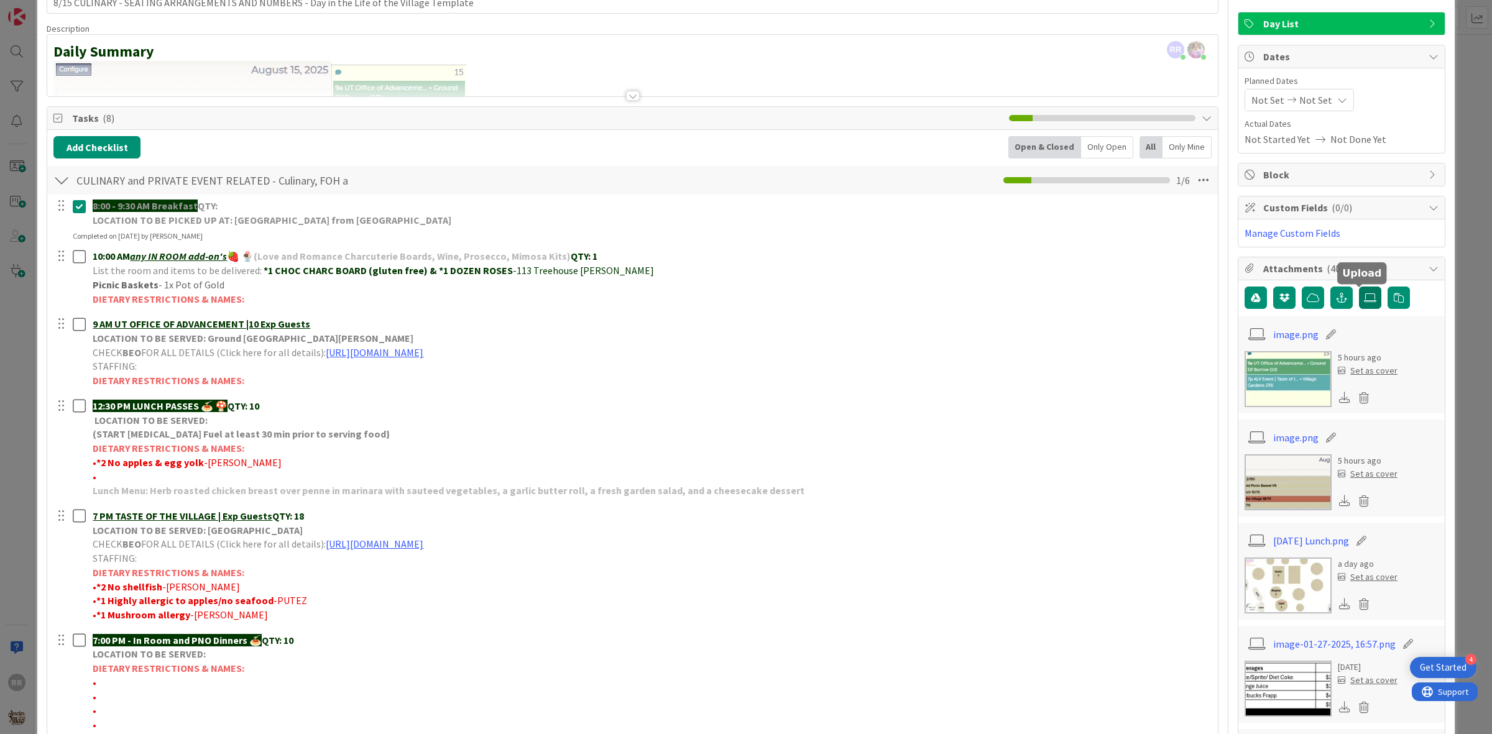
click at [1360, 290] on label at bounding box center [1370, 298] width 22 height 22
click at [1359, 287] on input "file" at bounding box center [1359, 287] width 0 height 0
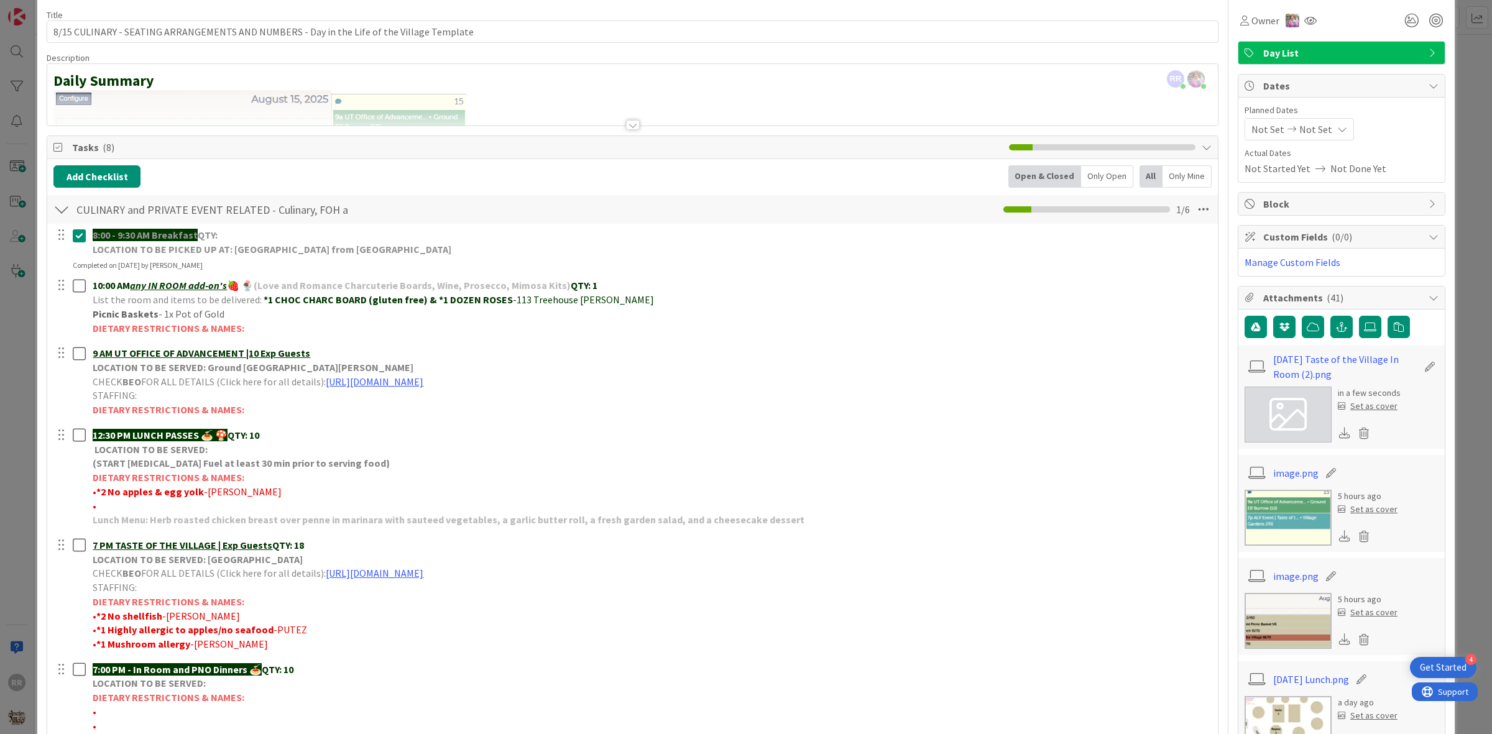
scroll to position [0, 0]
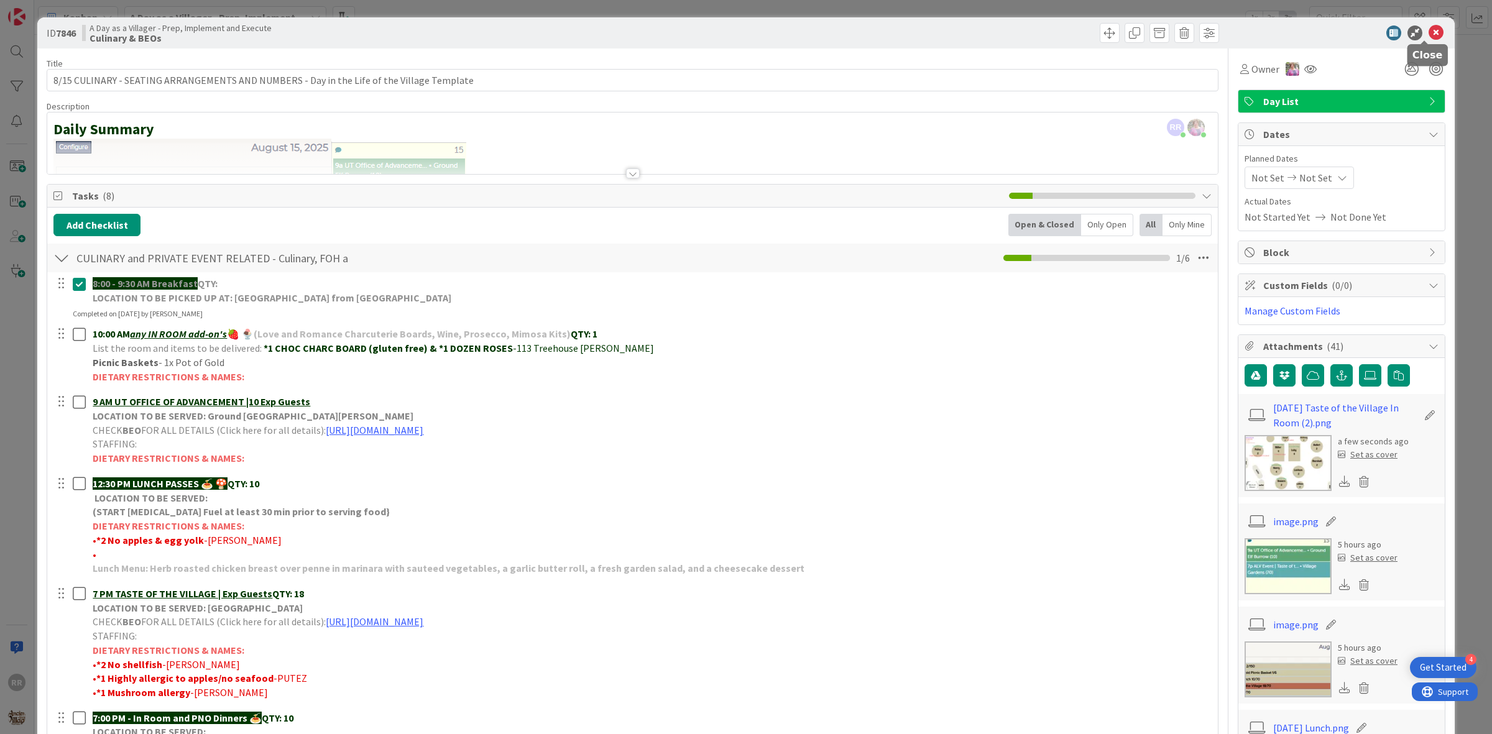
click at [1429, 37] on icon at bounding box center [1436, 32] width 15 height 15
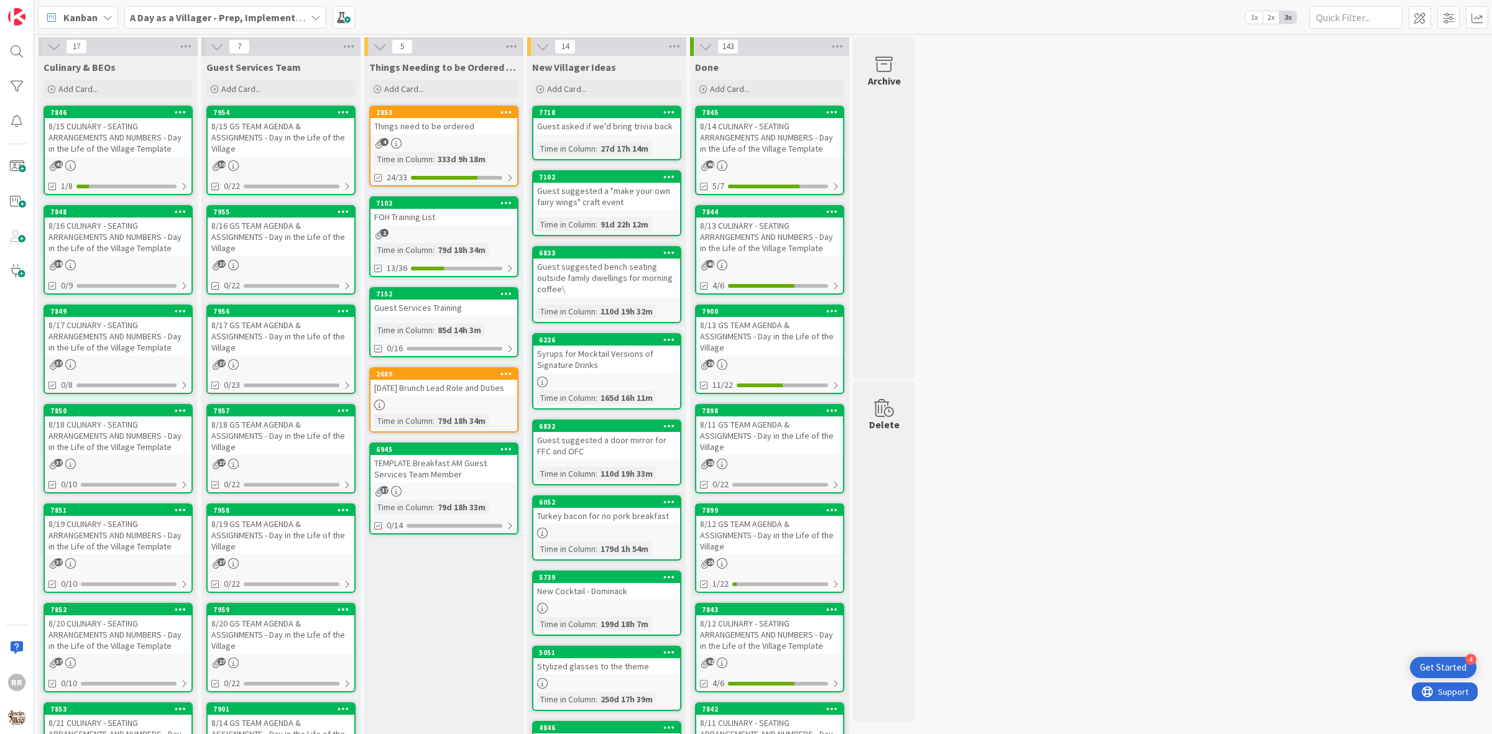
click at [120, 141] on div "8/15 CULINARY - SEATING ARRANGEMENTS AND NUMBERS - Day in the Life of the Villa…" at bounding box center [118, 137] width 147 height 39
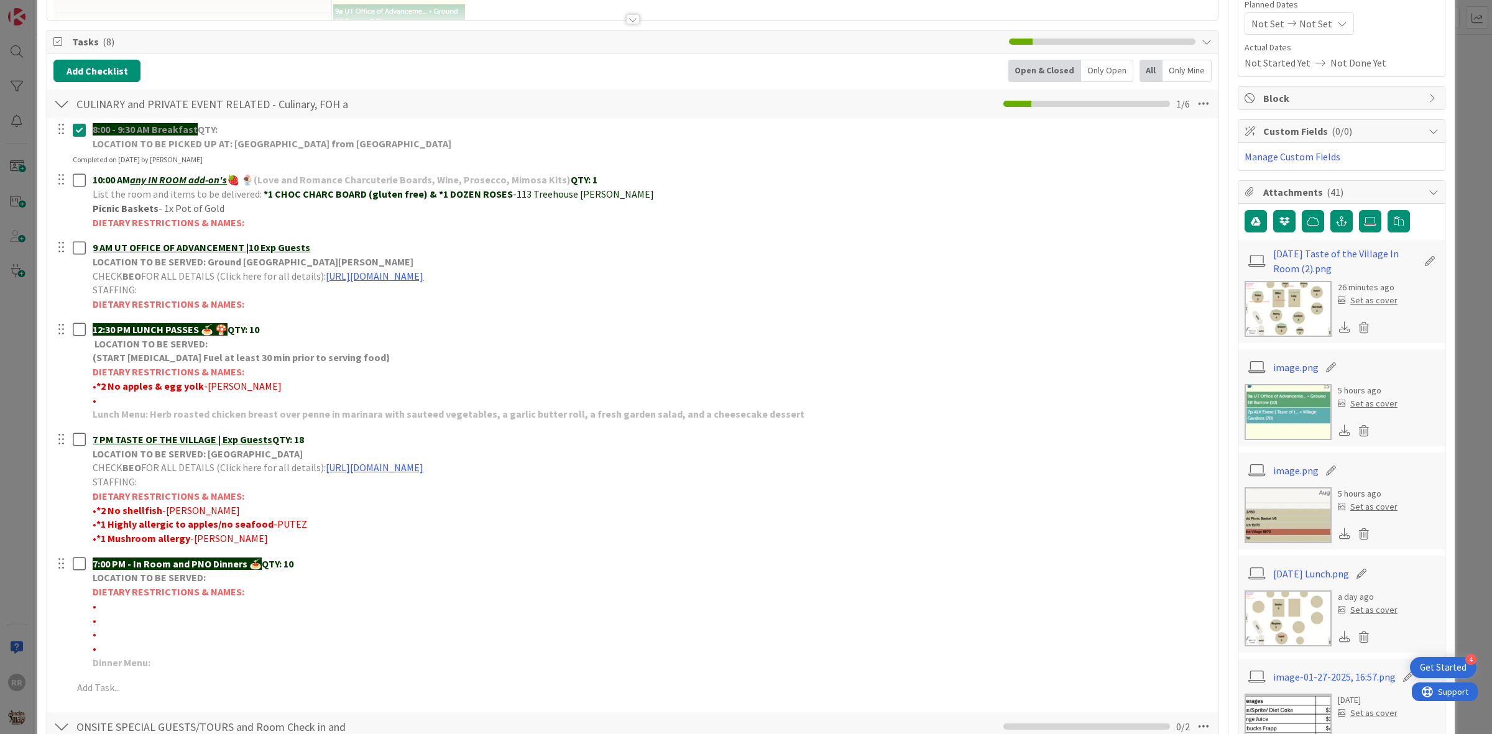
scroll to position [155, 0]
click at [1274, 623] on img at bounding box center [1288, 617] width 87 height 56
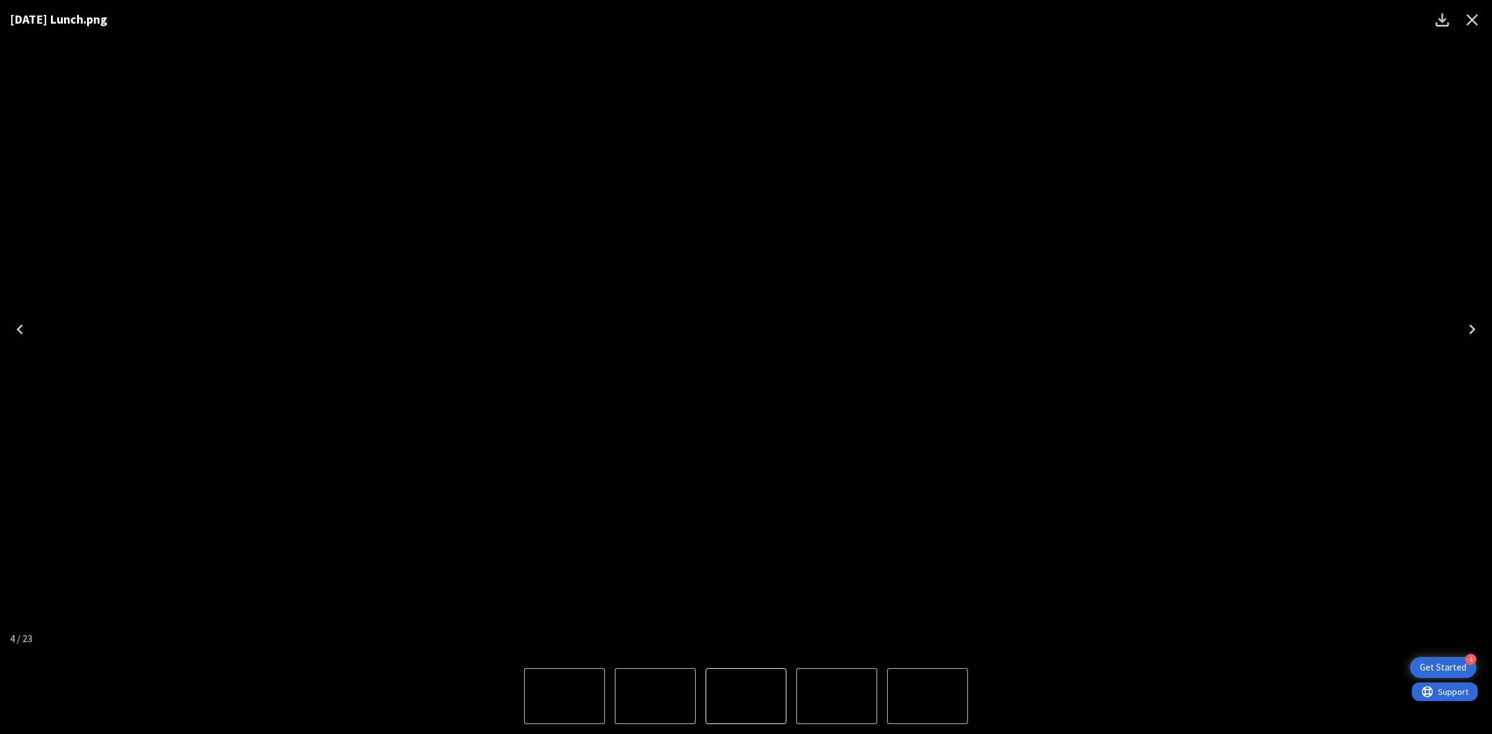
click at [1467, 21] on icon "Close" at bounding box center [1472, 20] width 20 height 20
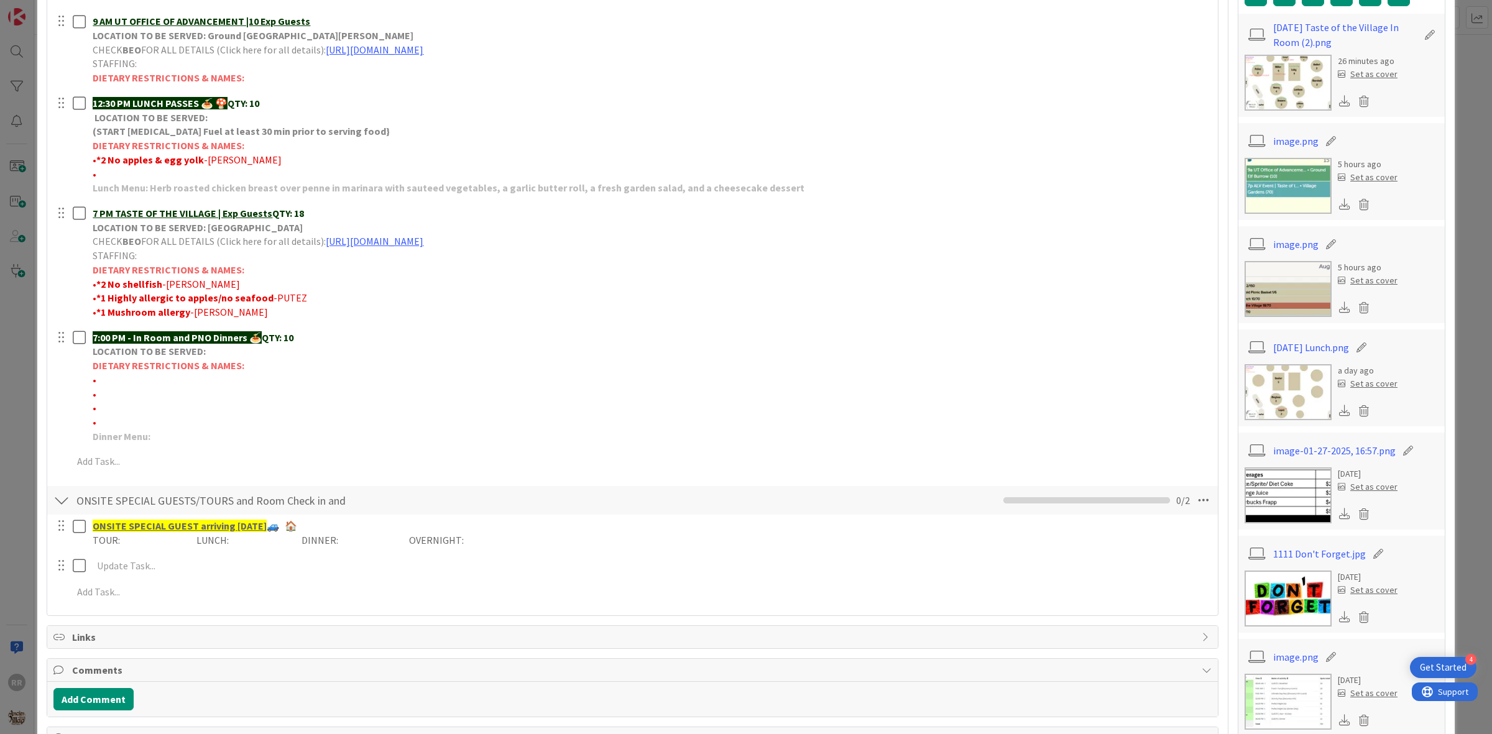
scroll to position [389, 0]
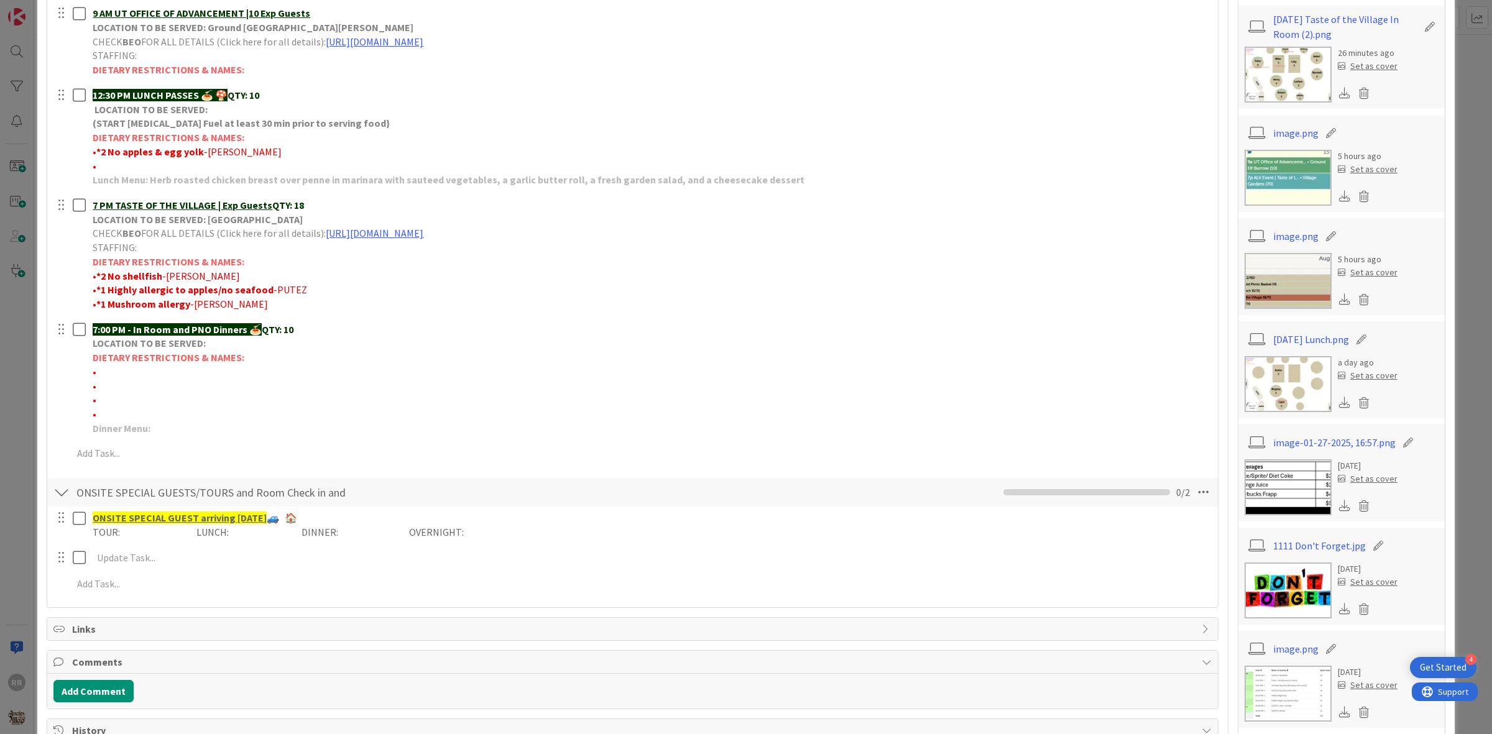
click at [1269, 187] on img at bounding box center [1288, 178] width 87 height 56
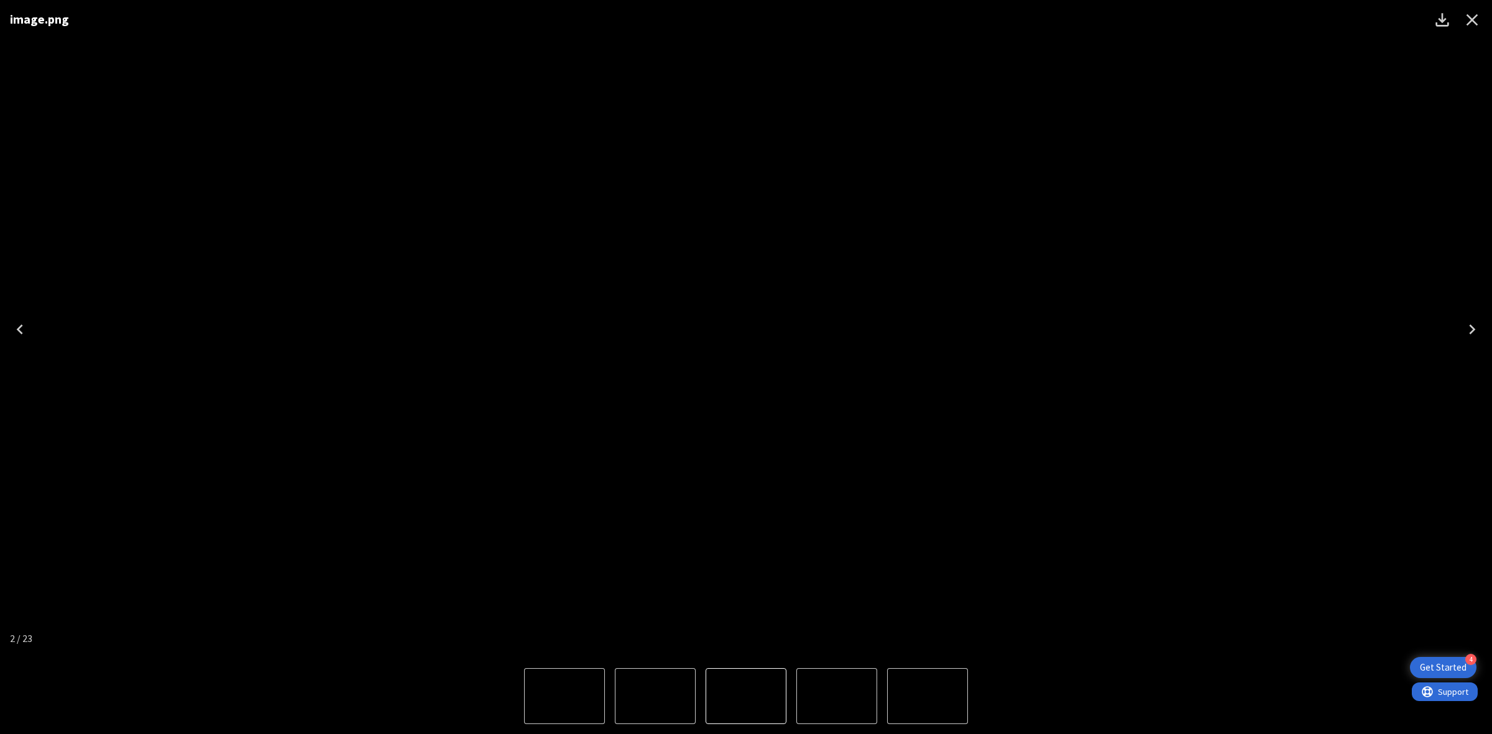
click at [1475, 20] on icon "Close" at bounding box center [1472, 20] width 20 height 20
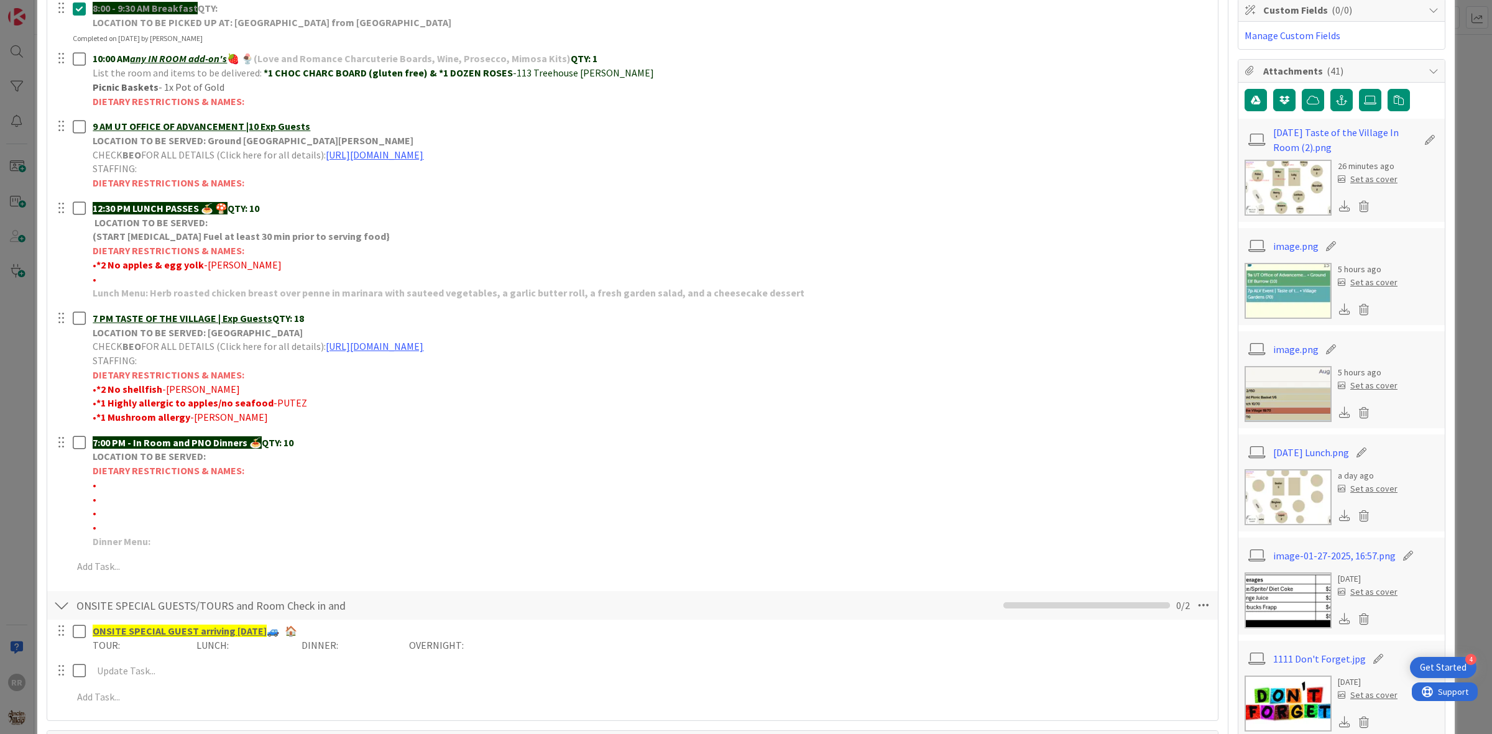
scroll to position [155, 0]
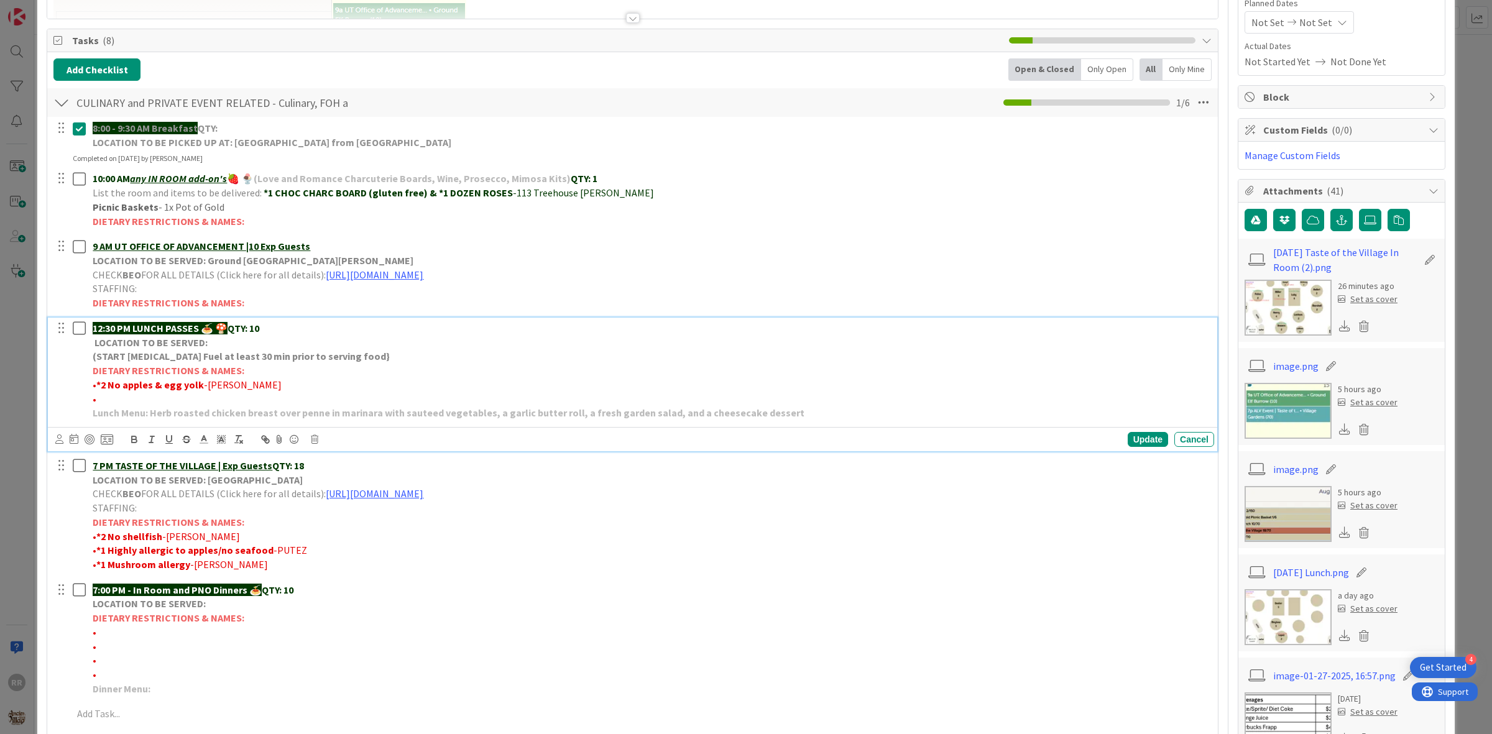
click at [526, 364] on p "DIETARY RESTRICTIONS & NAMES:" at bounding box center [651, 371] width 1116 height 14
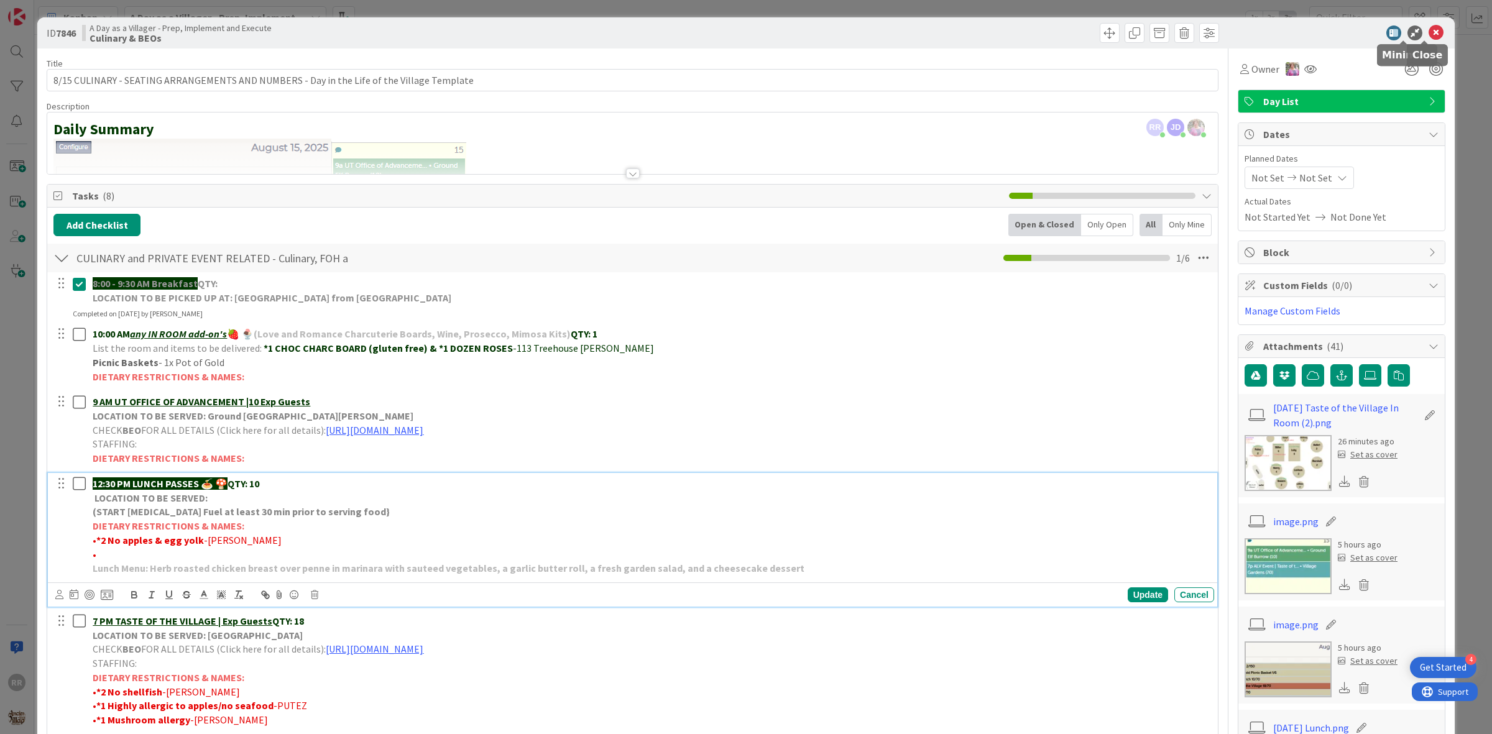
click at [1429, 28] on icon at bounding box center [1436, 32] width 15 height 15
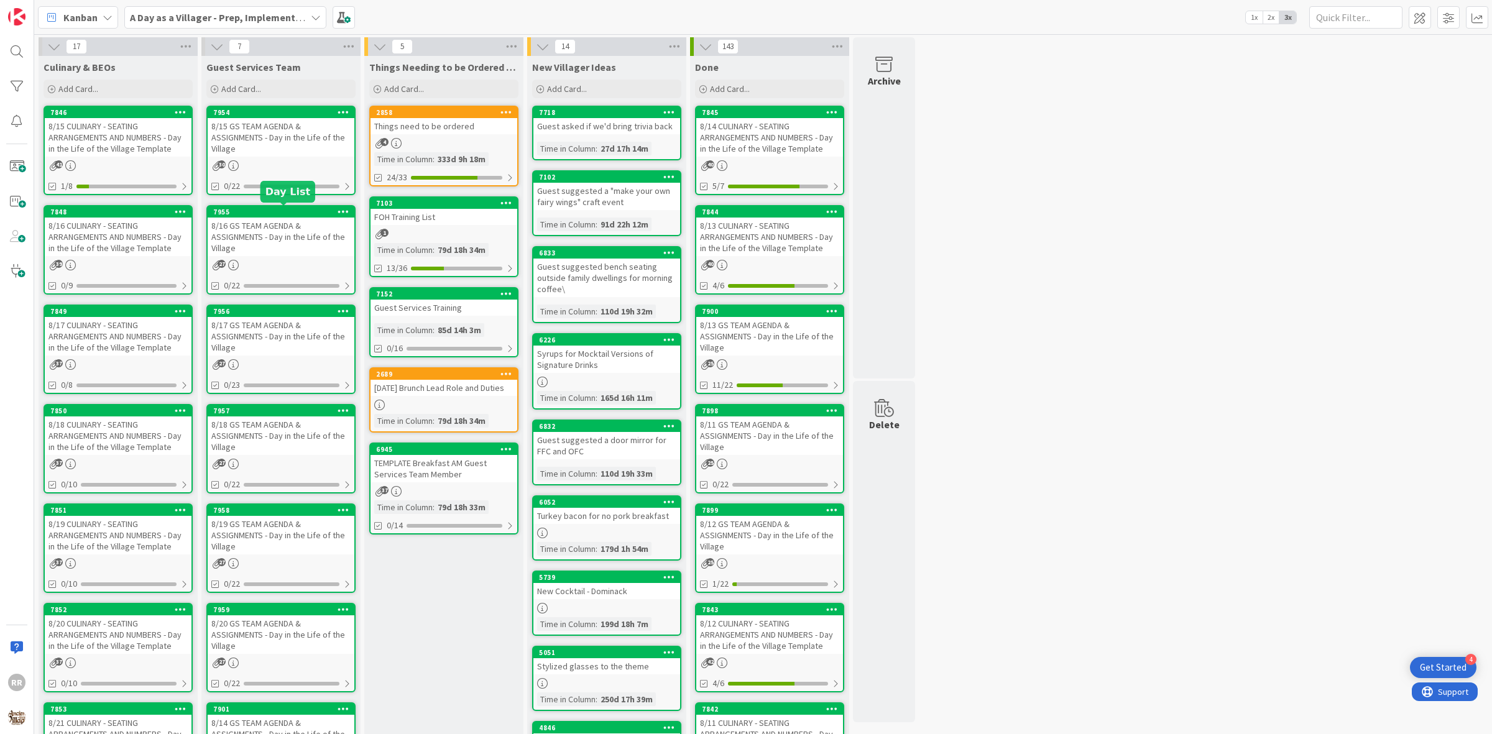
click at [277, 147] on div "8/15 GS TEAM AGENDA & ASSIGNMENTS - Day in the Life of the Village" at bounding box center [281, 137] width 147 height 39
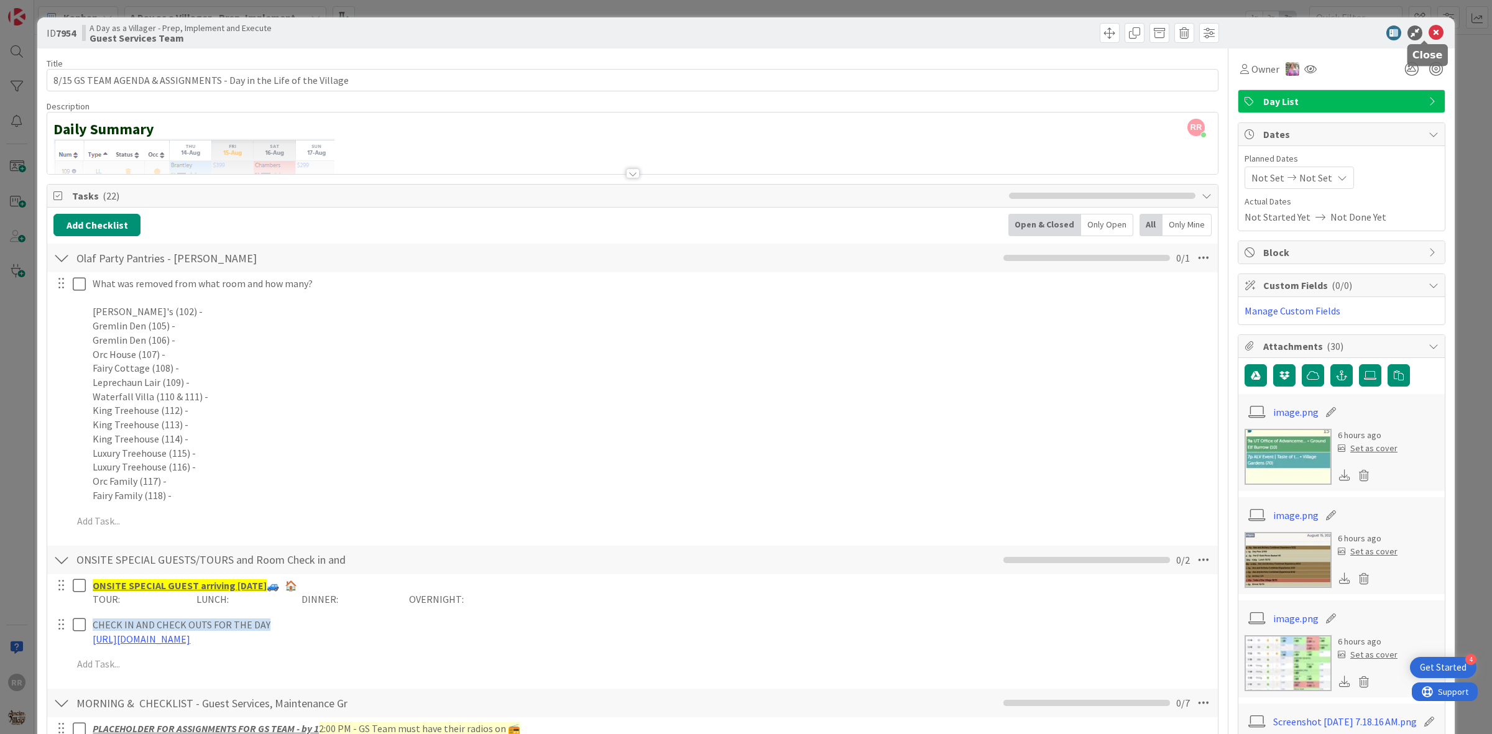
click at [1429, 36] on icon at bounding box center [1436, 32] width 15 height 15
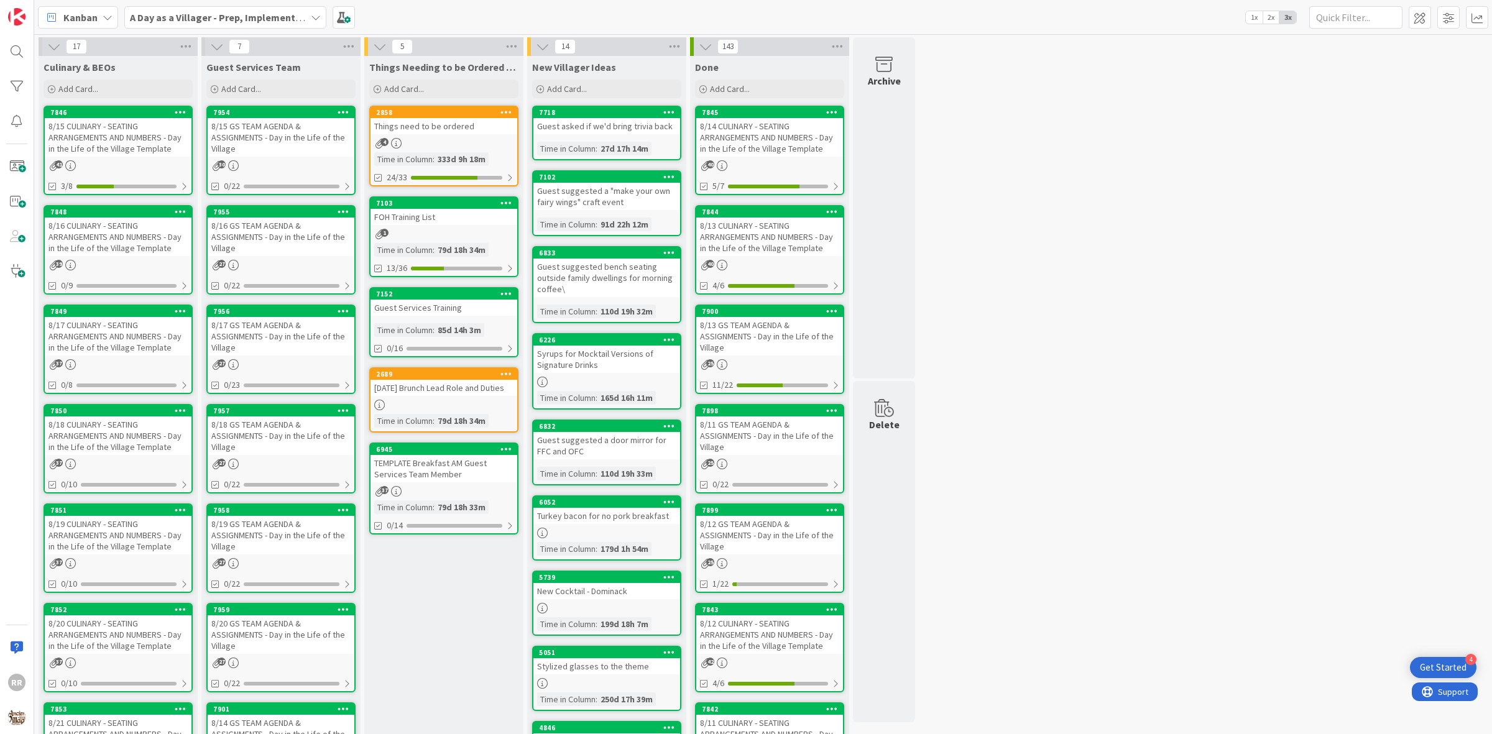
click at [229, 135] on div "8/15 GS TEAM AGENDA & ASSIGNMENTS - Day in the Life of the Village" at bounding box center [281, 137] width 147 height 39
